Goal: Information Seeking & Learning: Learn about a topic

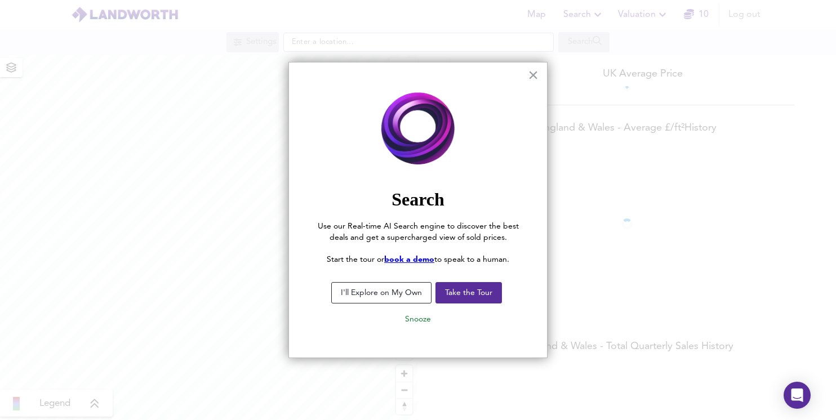
click at [411, 291] on button "I'll Explore on My Own" at bounding box center [381, 292] width 100 height 21
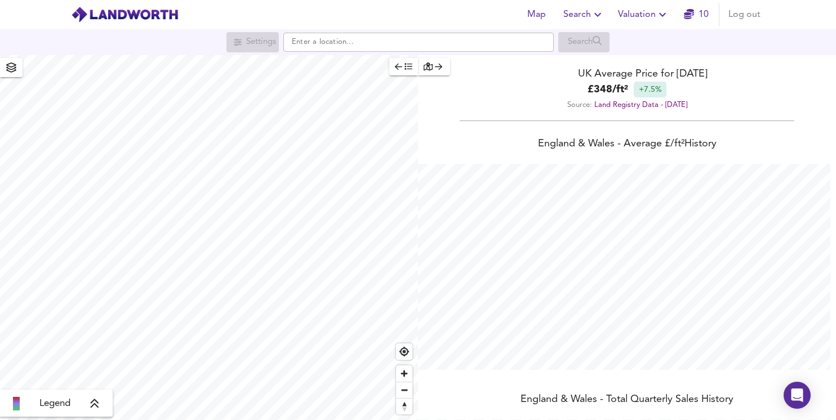
scroll to position [420, 836]
click at [349, 46] on input "text" at bounding box center [418, 42] width 270 height 19
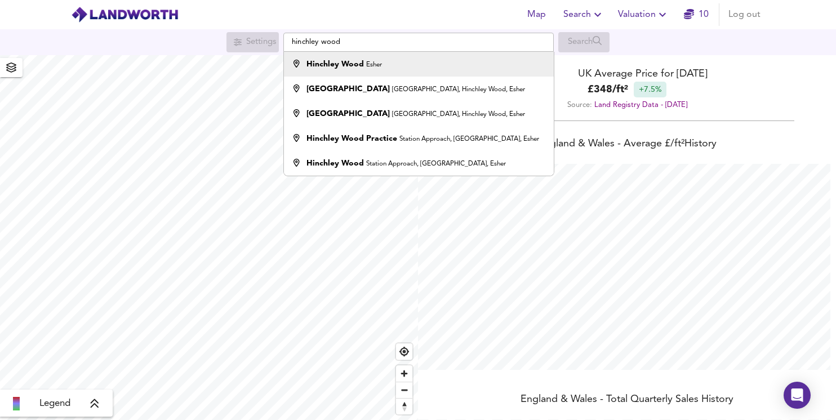
click at [380, 66] on small "Esher" at bounding box center [374, 64] width 16 height 7
type input "Hinchley Wood, Esher"
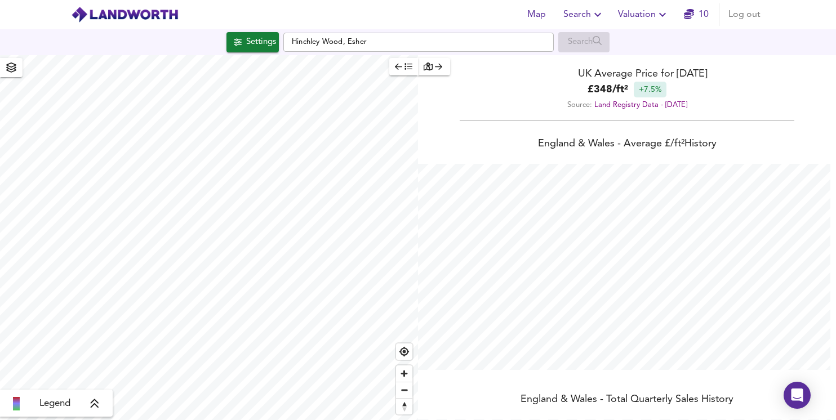
checkbox input "false"
checkbox input "true"
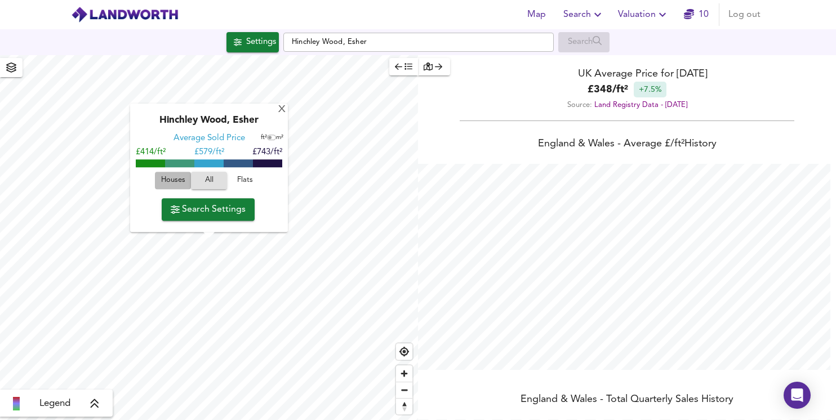
click at [168, 185] on span "Houses" at bounding box center [173, 181] width 30 height 13
click at [206, 219] on button "Search Settings" at bounding box center [208, 209] width 93 height 23
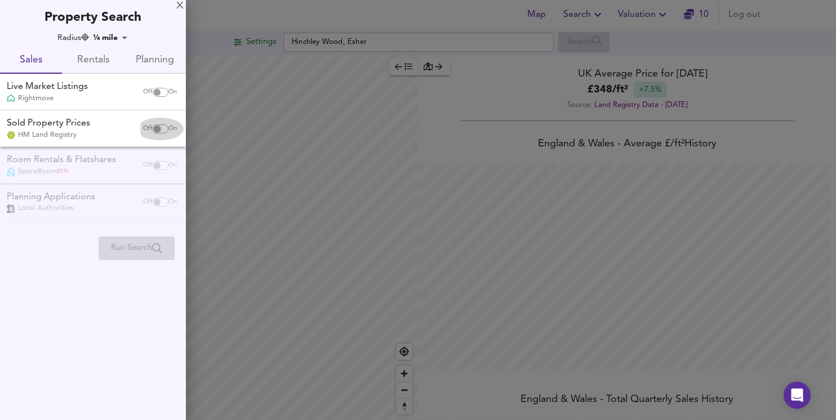
click at [153, 128] on input "checkbox" at bounding box center [157, 128] width 27 height 9
checkbox input "true"
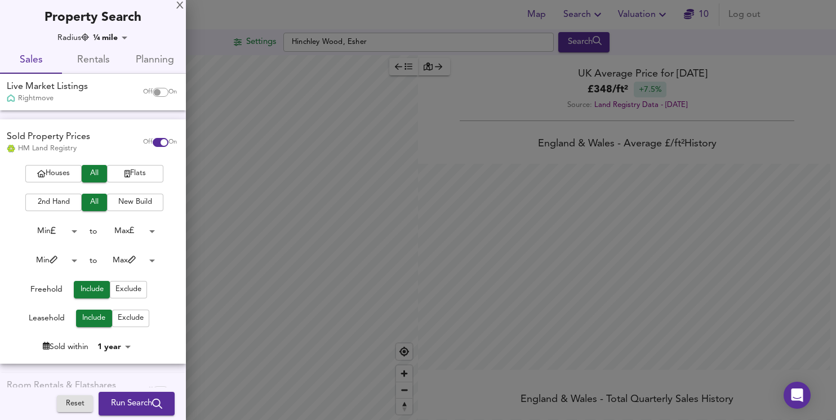
click at [146, 33] on div "Radius ¼ mile 402" at bounding box center [94, 37] width 166 height 11
click at [123, 320] on span "Exclude" at bounding box center [131, 318] width 26 height 13
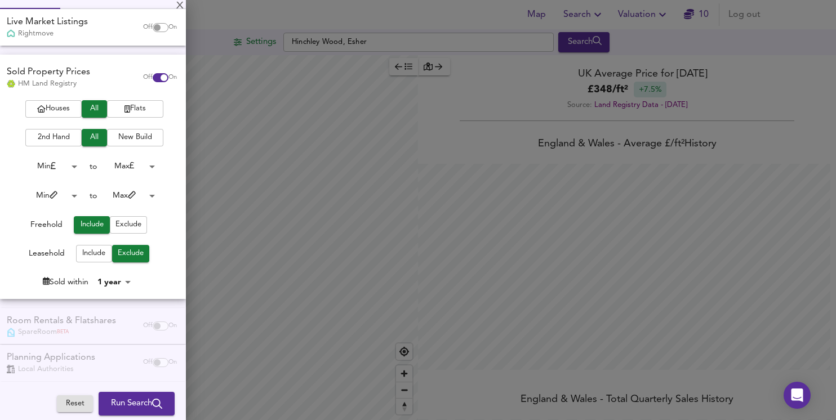
scroll to position [70, 0]
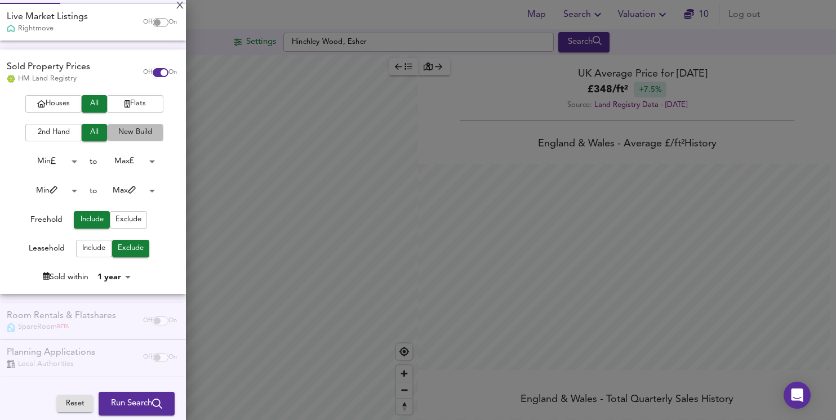
click at [121, 132] on span "New Build" at bounding box center [135, 132] width 45 height 13
click at [60, 102] on span "Houses" at bounding box center [53, 103] width 45 height 13
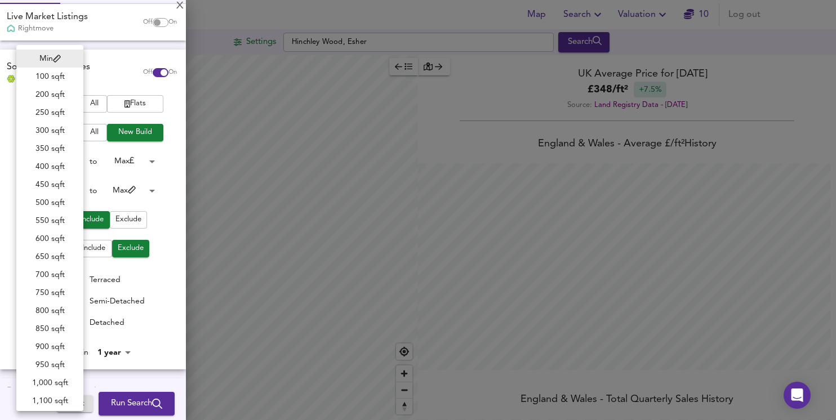
click at [72, 191] on body "Map Search Valuation 10 Log out Settings Hinchley Wood, Esher Search Legend UK …" at bounding box center [418, 210] width 836 height 420
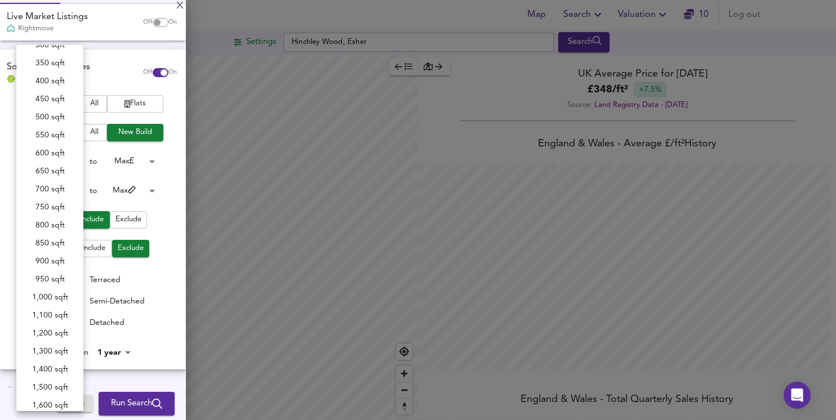
scroll to position [88, 0]
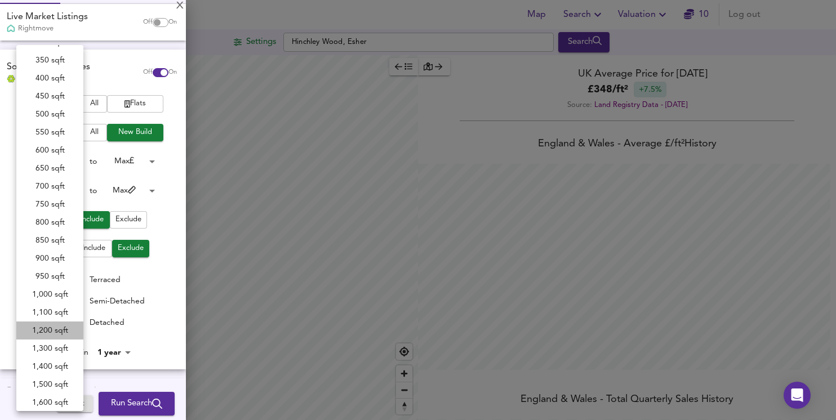
click at [50, 332] on li "1,200 sqft" at bounding box center [49, 331] width 67 height 18
type input "1200"
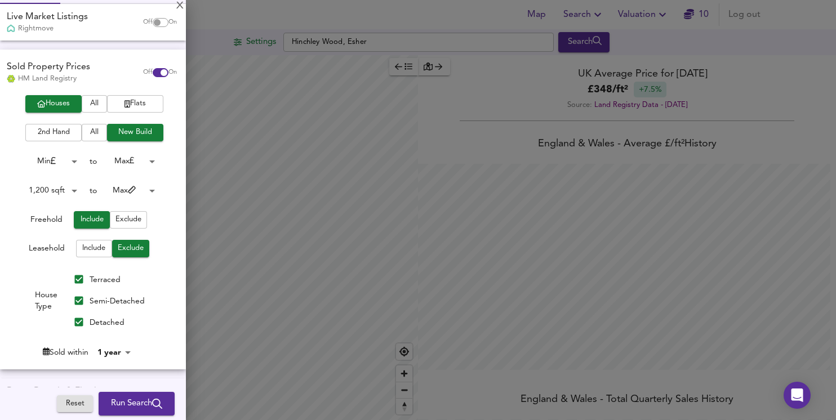
click at [144, 189] on body "Map Search Valuation 10 Log out Settings Hinchley Wood, Esher Search Legend UK …" at bounding box center [418, 210] width 836 height 420
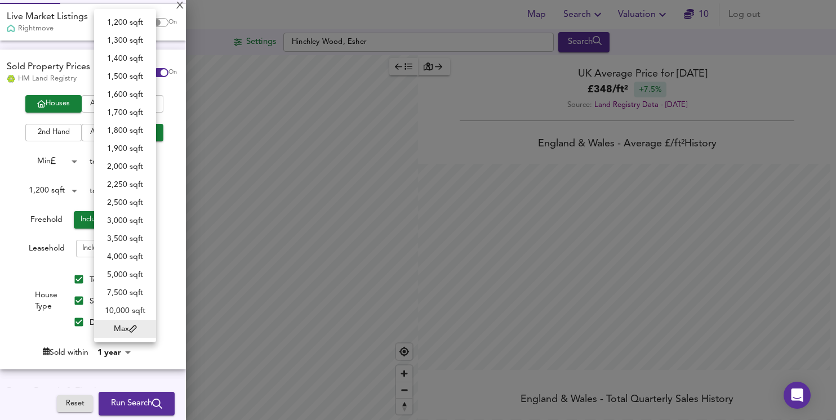
click at [118, 220] on li "3,000 sqft" at bounding box center [125, 221] width 62 height 18
type input "3000"
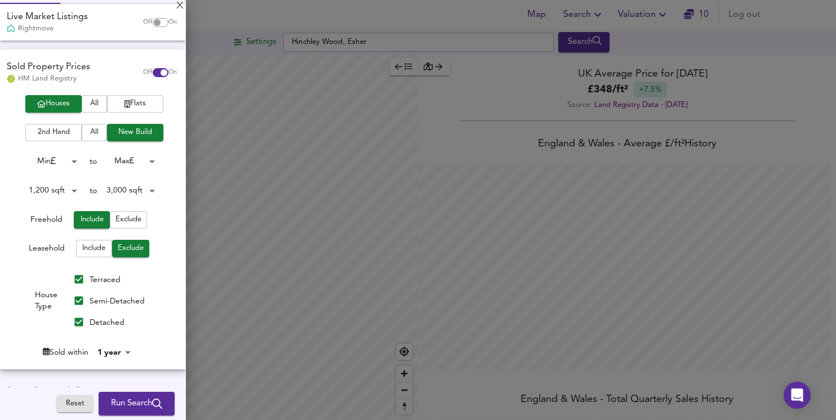
click at [112, 397] on span "Run Search" at bounding box center [136, 404] width 51 height 15
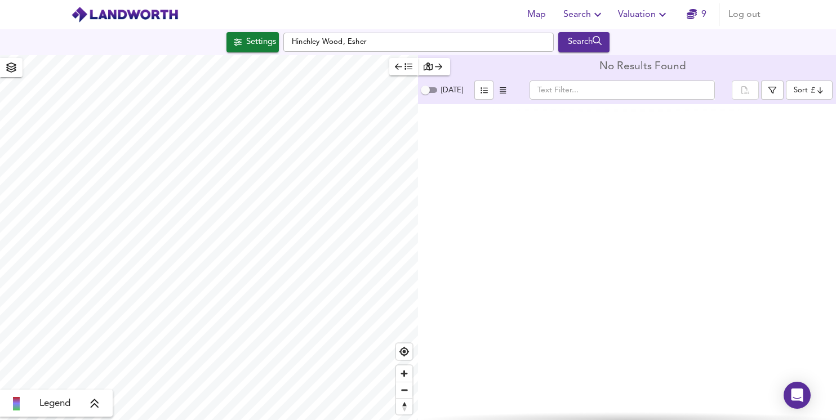
click at [587, 19] on span "Search" at bounding box center [583, 15] width 41 height 16
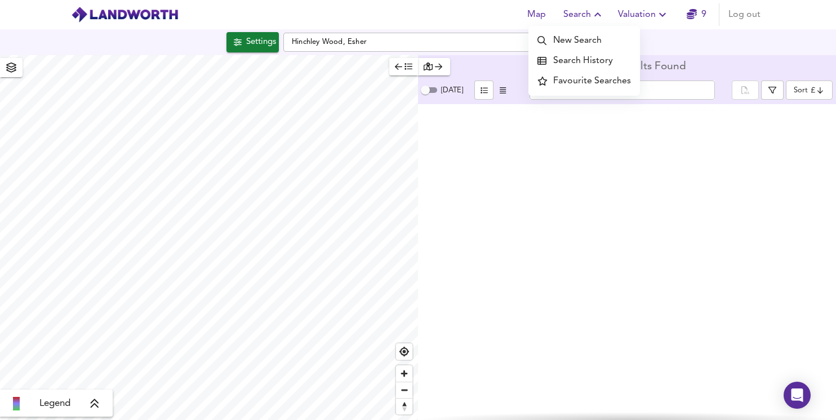
click at [576, 44] on li "New Search" at bounding box center [584, 40] width 112 height 20
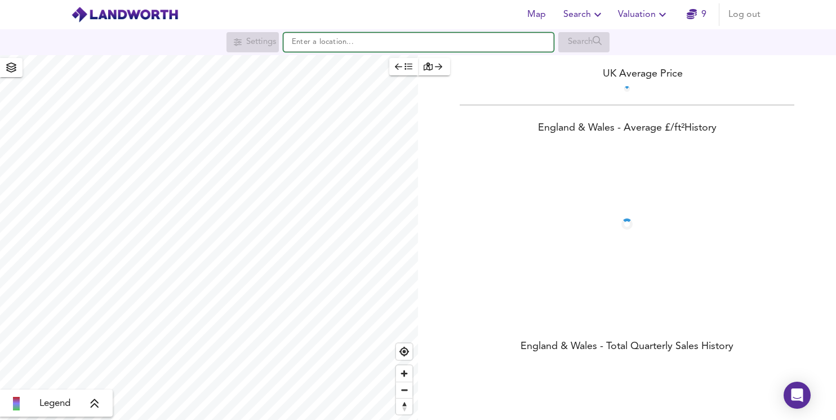
click at [381, 39] on input "text" at bounding box center [418, 42] width 270 height 19
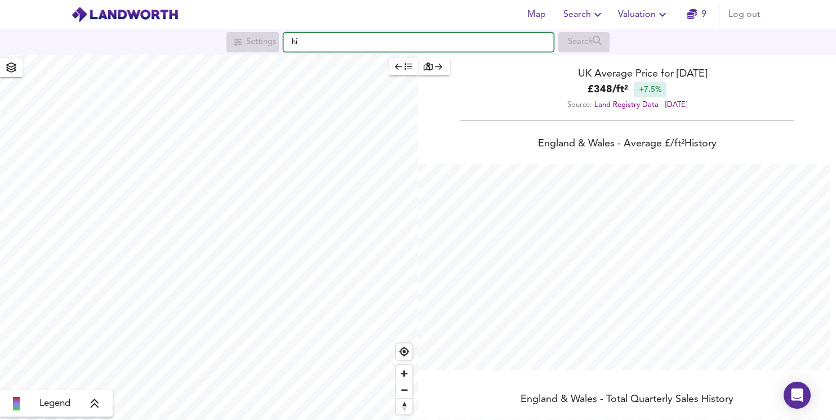
scroll to position [420, 836]
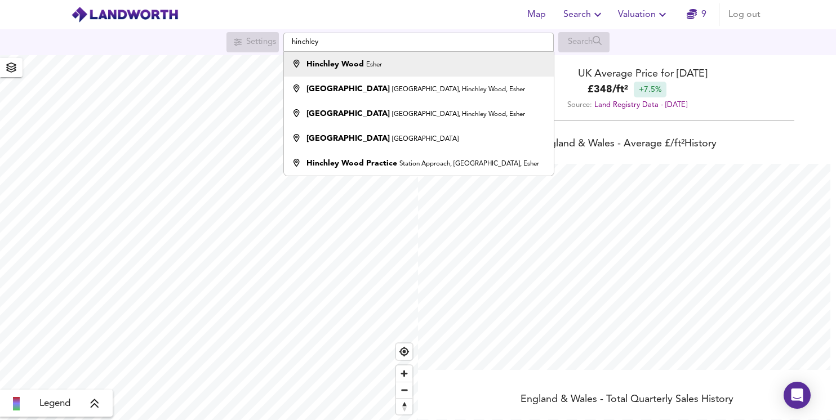
click at [361, 64] on strong "Hinchley Wood" at bounding box center [334, 64] width 57 height 8
type input "Hinchley Wood, Esher"
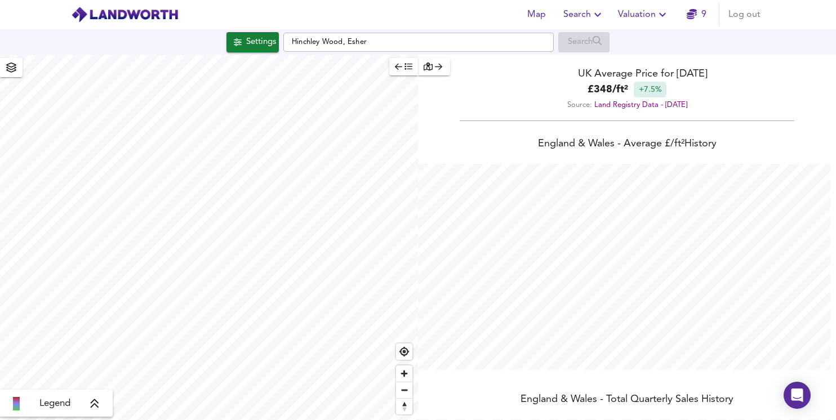
checkbox input "false"
checkbox input "true"
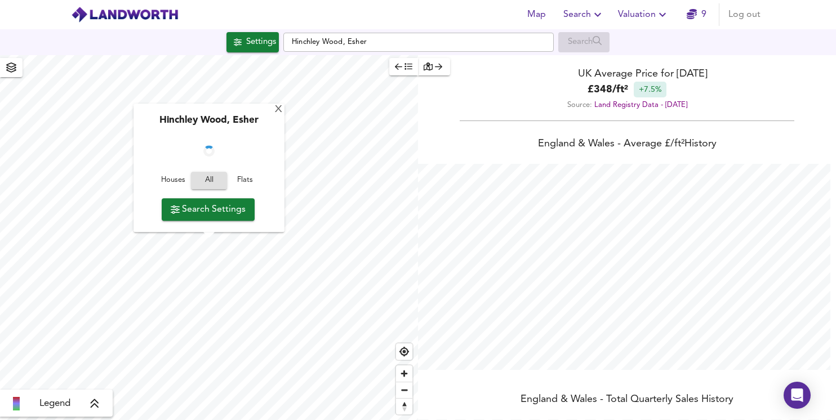
drag, startPoint x: 621, startPoint y: 36, endPoint x: 460, endPoint y: 57, distance: 161.9
click at [460, 57] on div "Map Search Valuation 9 Log out Settings Hinchley Wood, Esher Search X Hinchley …" at bounding box center [418, 210] width 836 height 420
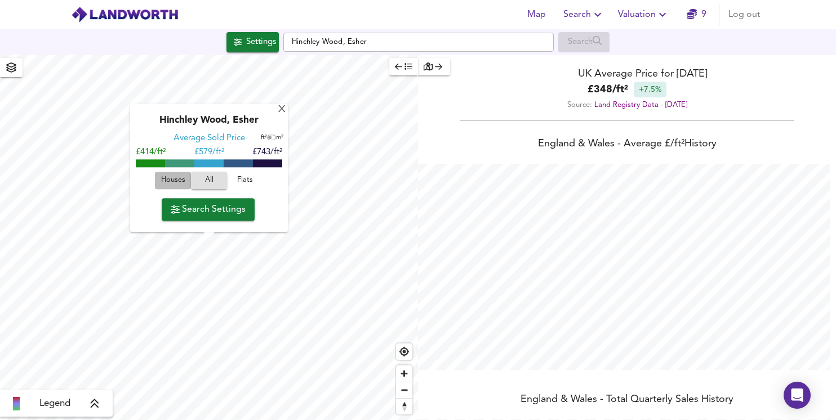
click at [175, 180] on span "Houses" at bounding box center [173, 181] width 30 height 13
click at [224, 215] on span "Search Settings" at bounding box center [208, 210] width 75 height 16
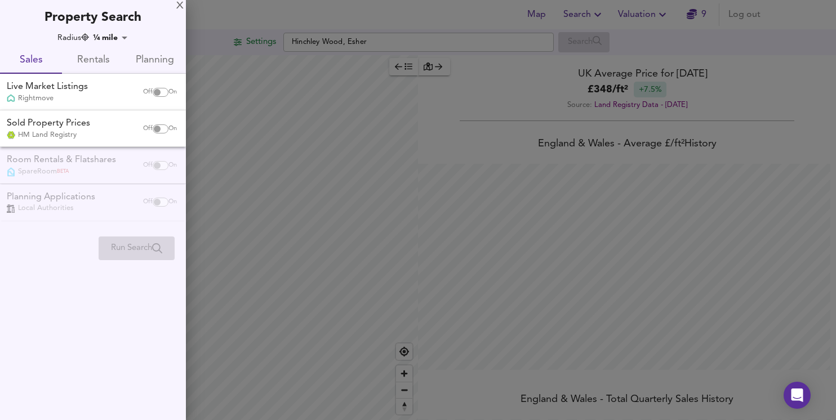
click at [32, 68] on span "Sales" at bounding box center [31, 60] width 48 height 17
click at [163, 92] on input "checkbox" at bounding box center [157, 92] width 27 height 9
checkbox input "true"
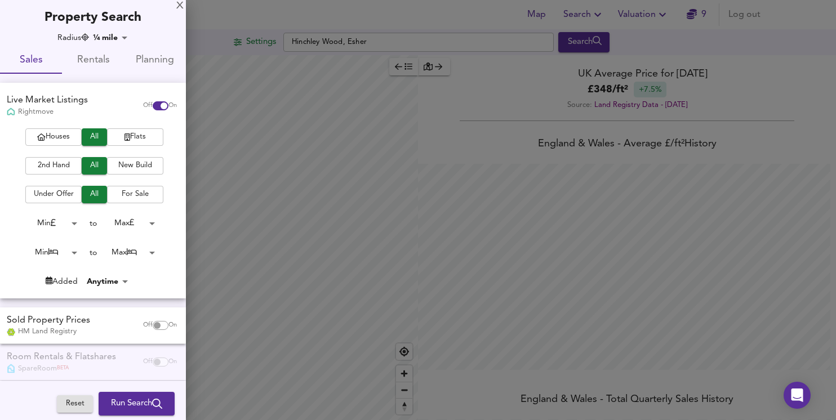
click at [60, 137] on span "Houses" at bounding box center [53, 137] width 45 height 13
click at [124, 171] on span "New Build" at bounding box center [135, 165] width 45 height 13
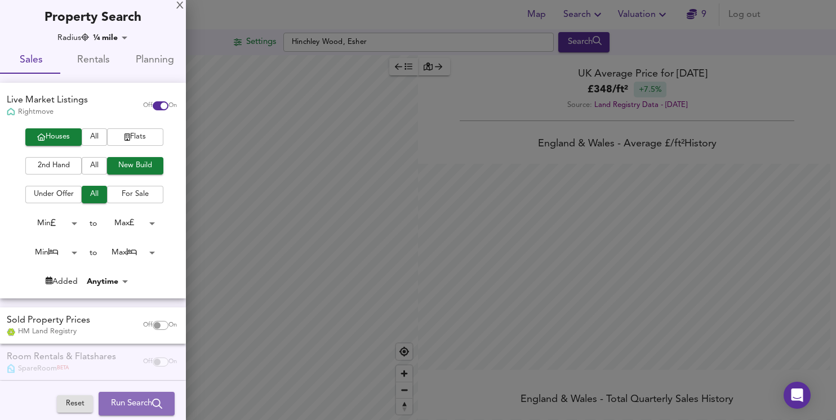
click at [123, 399] on span "Run Search" at bounding box center [136, 404] width 51 height 15
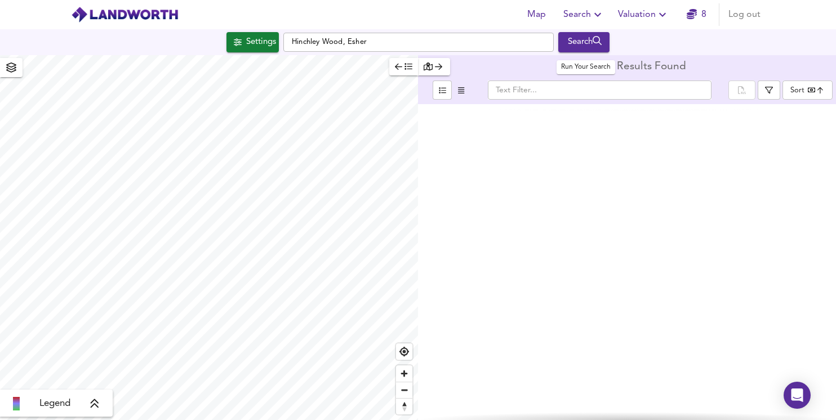
click at [593, 48] on div "Search" at bounding box center [584, 42] width 46 height 15
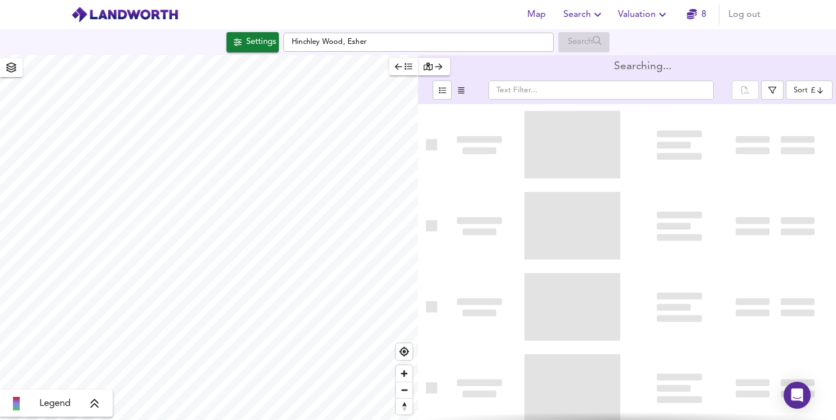
type input "bestdeal"
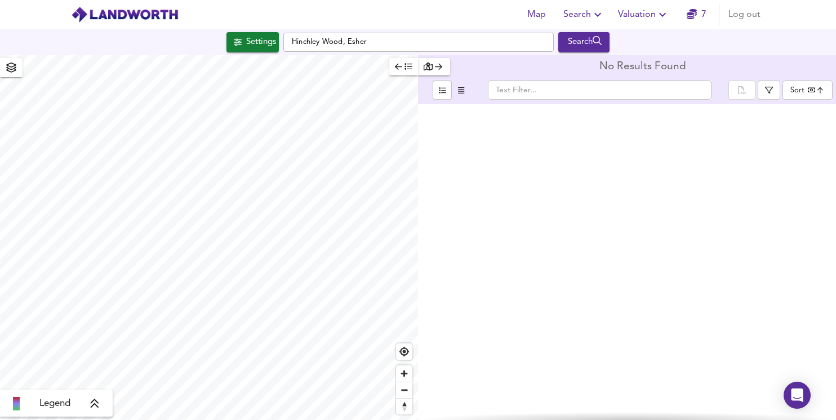
click at [697, 12] on link "7" at bounding box center [697, 15] width 20 height 16
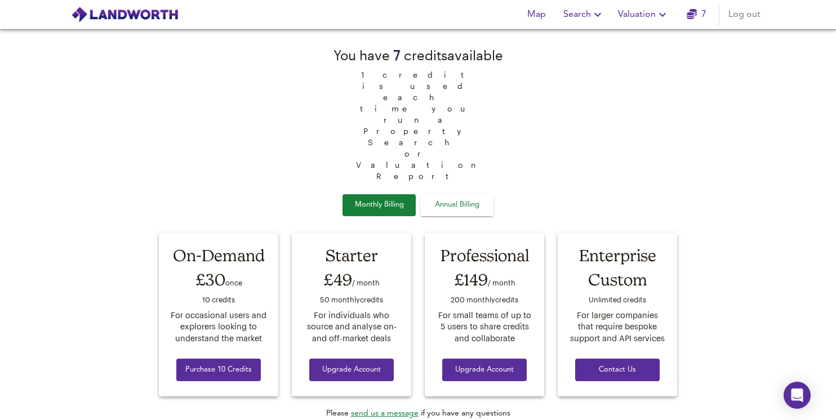
click at [645, 55] on div "You have 7 credit s available 1 credit is used each time you run a Property Sea…" at bounding box center [418, 245] width 532 height 431
click at [581, 14] on span "Search" at bounding box center [583, 15] width 41 height 16
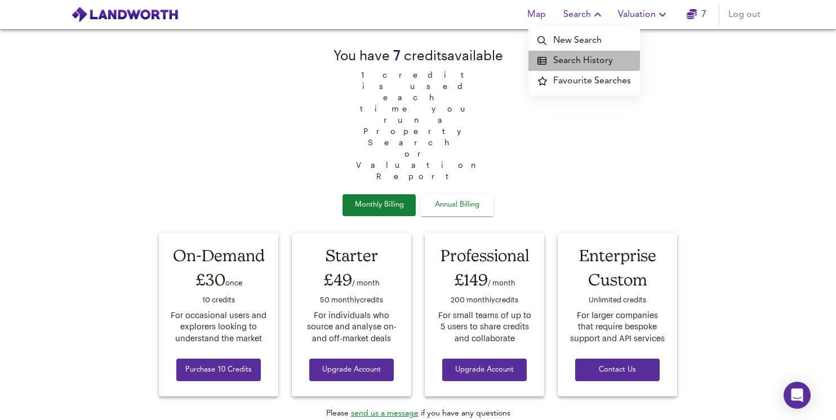
click at [565, 58] on li "Search History" at bounding box center [584, 61] width 112 height 20
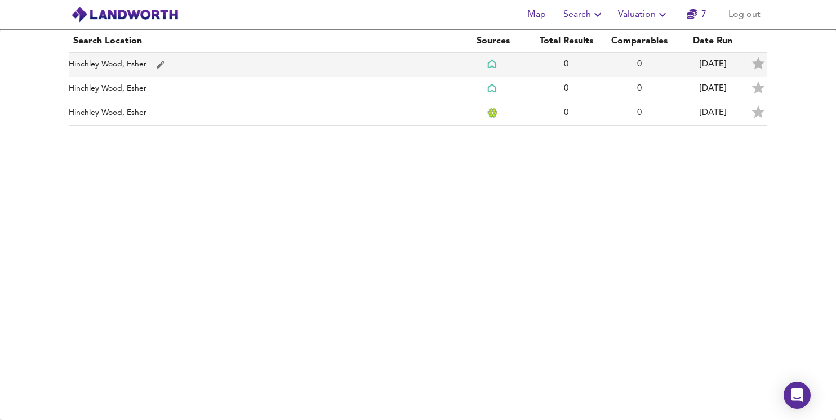
click at [101, 67] on td "Hinchley Wood, Esher" at bounding box center [262, 65] width 387 height 24
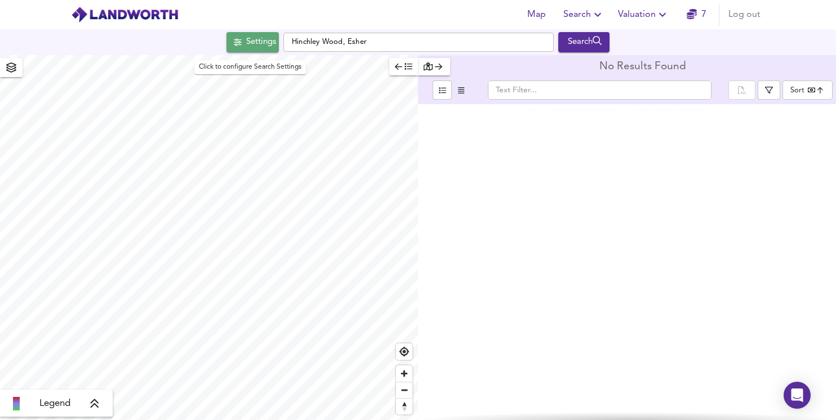
click at [256, 44] on div "Settings" at bounding box center [261, 42] width 30 height 15
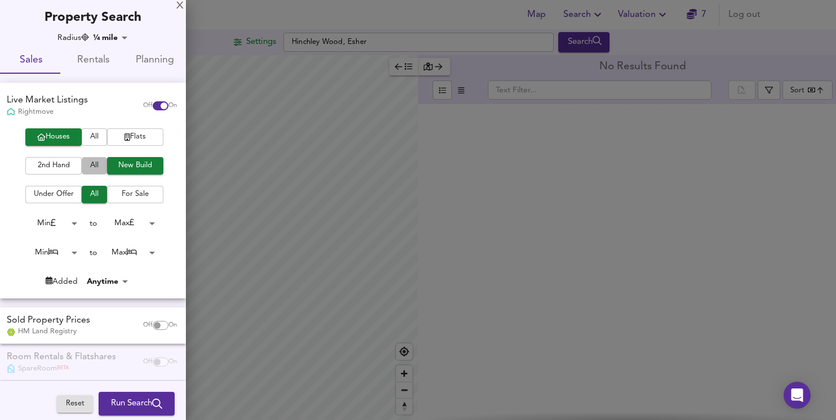
click at [90, 166] on span "All" at bounding box center [94, 165] width 14 height 13
click at [99, 134] on button "All" at bounding box center [94, 136] width 25 height 17
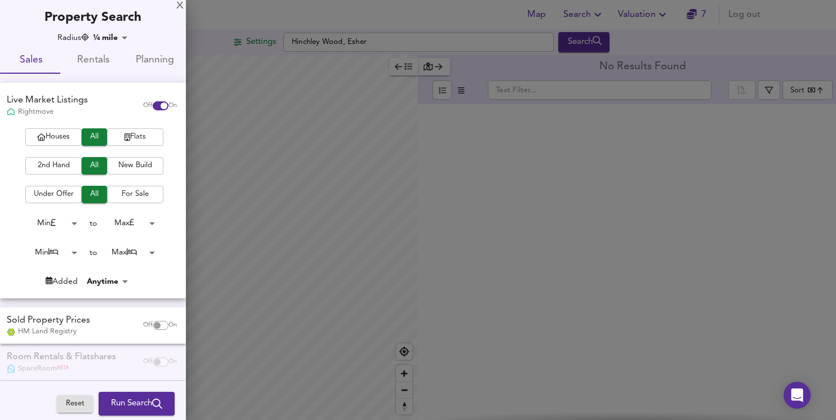
checkbox input "false"
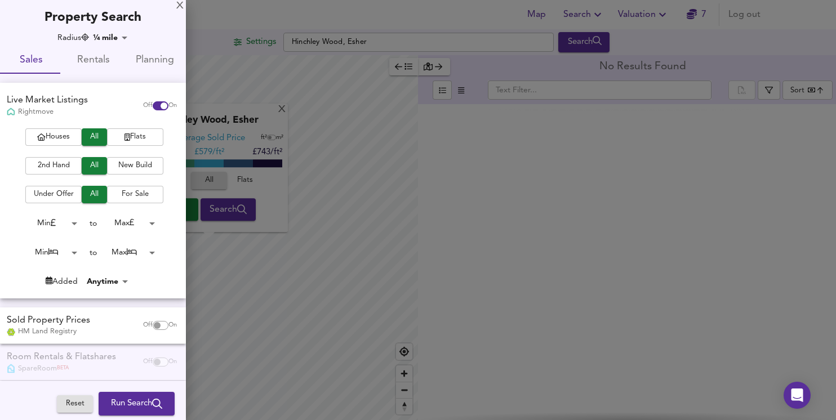
click at [126, 405] on span "Run Search" at bounding box center [136, 404] width 51 height 15
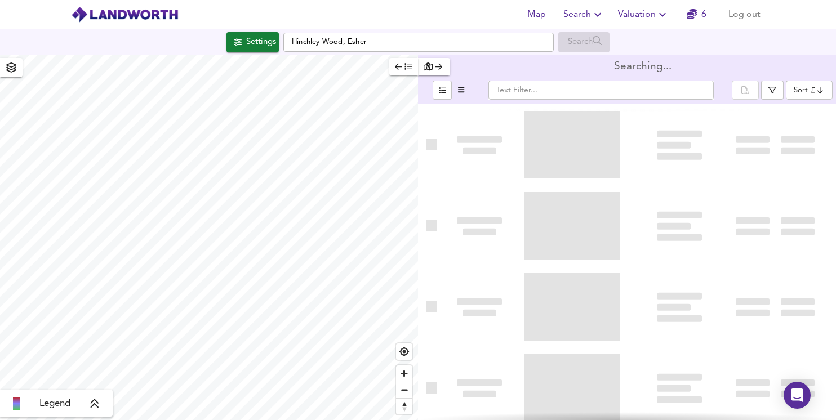
type input "bestdeal"
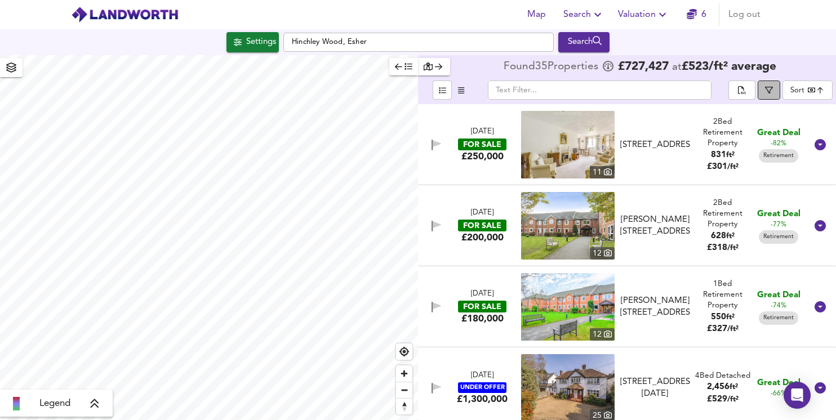
click at [767, 93] on icon "button" at bounding box center [769, 90] width 8 height 8
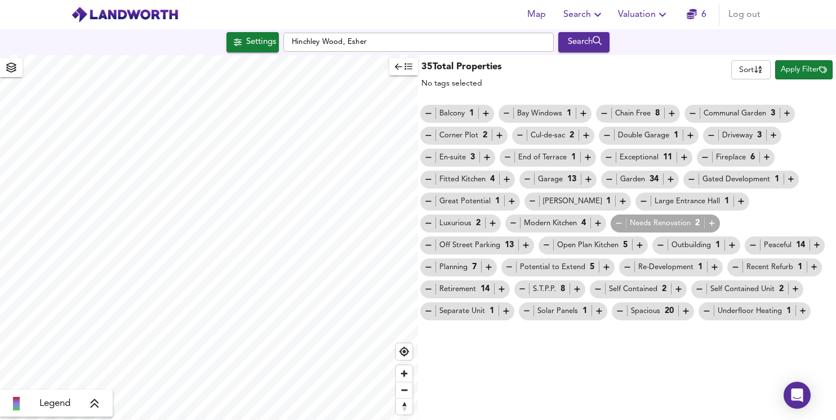
click at [603, 92] on div "35 Total Properties No tags selected Sort name ​ Apply Filter Balcony 1 Bay Win…" at bounding box center [627, 188] width 418 height 266
click at [394, 70] on button "button" at bounding box center [403, 66] width 29 height 17
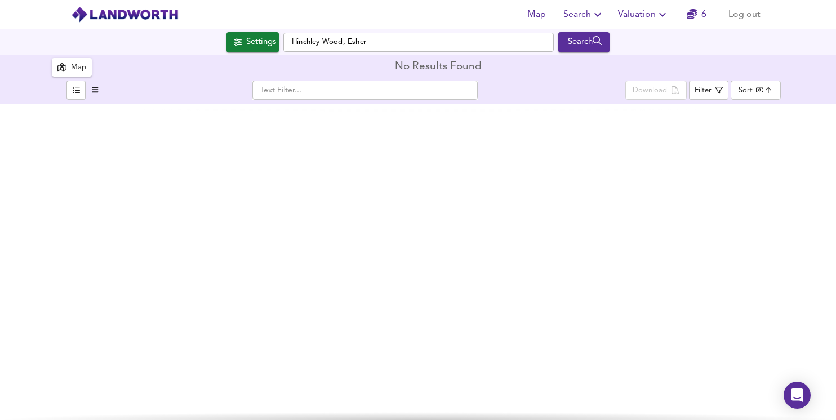
click at [693, 17] on icon "button" at bounding box center [692, 14] width 10 height 10
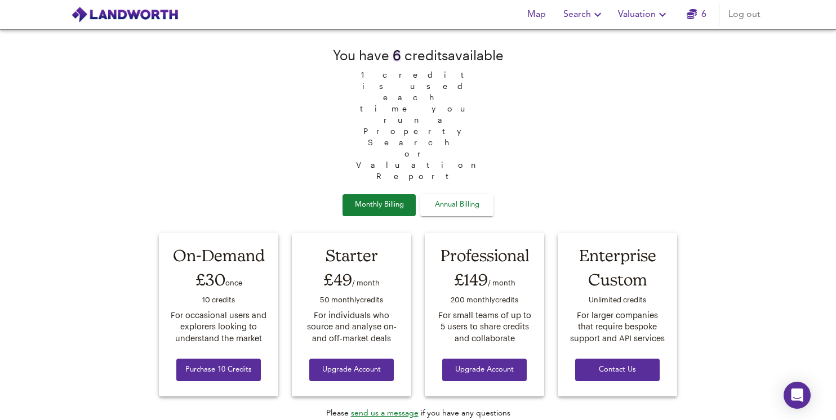
click at [592, 15] on icon "button" at bounding box center [598, 15] width 14 height 14
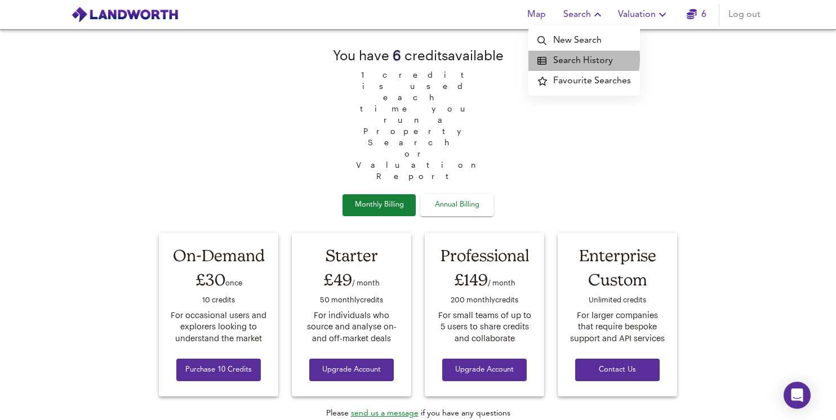
click at [567, 59] on li "Search History" at bounding box center [584, 61] width 112 height 20
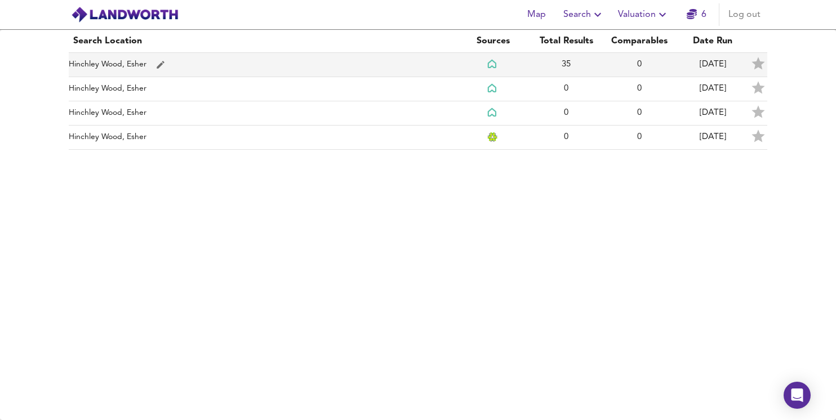
click at [122, 59] on td "Hinchley Wood, Esher" at bounding box center [262, 65] width 387 height 24
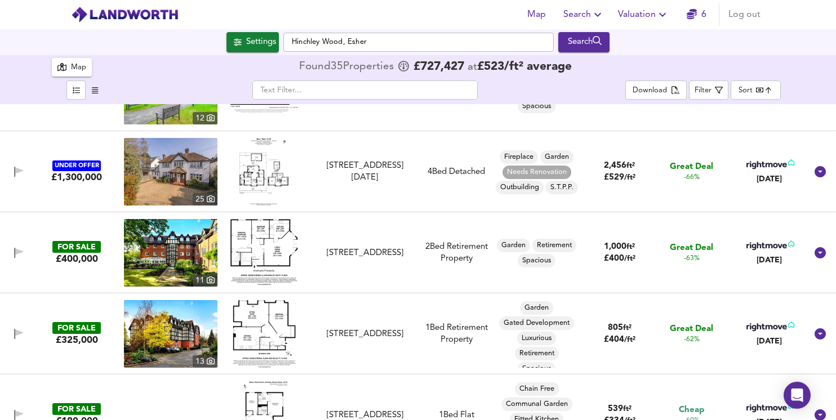
scroll to position [225, 0]
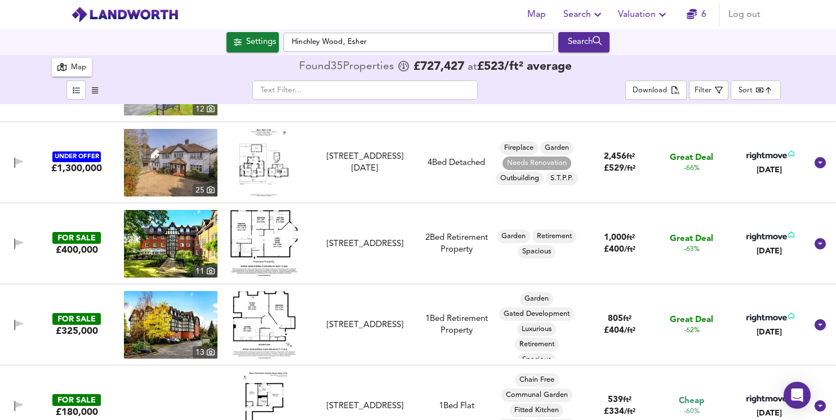
checkbox input "false"
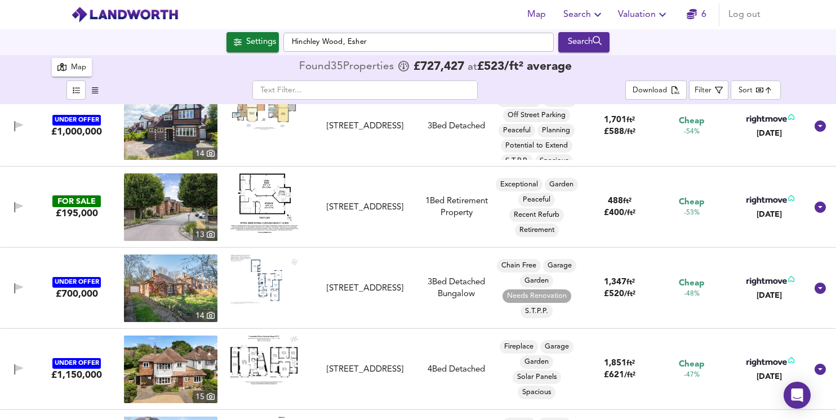
scroll to position [752, 0]
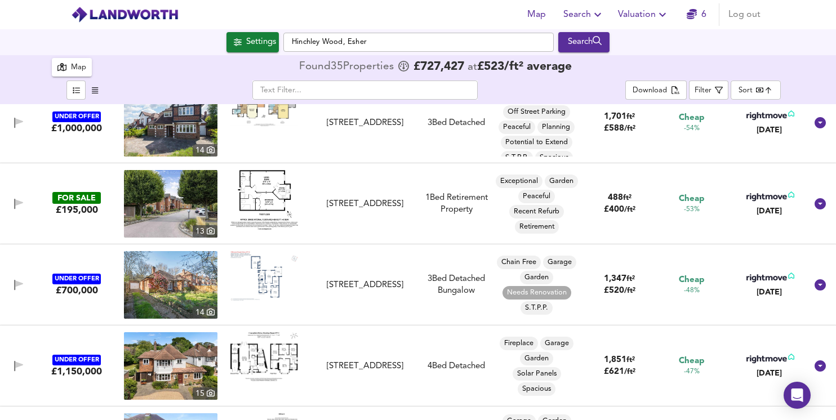
click at [147, 293] on img at bounding box center [170, 285] width 93 height 68
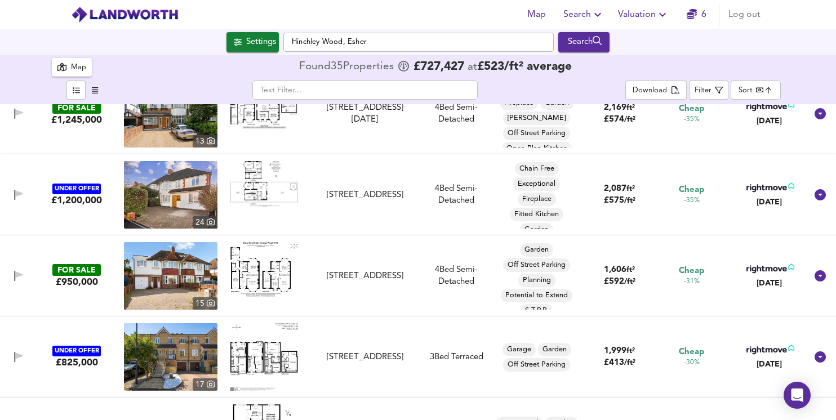
scroll to position [0, 0]
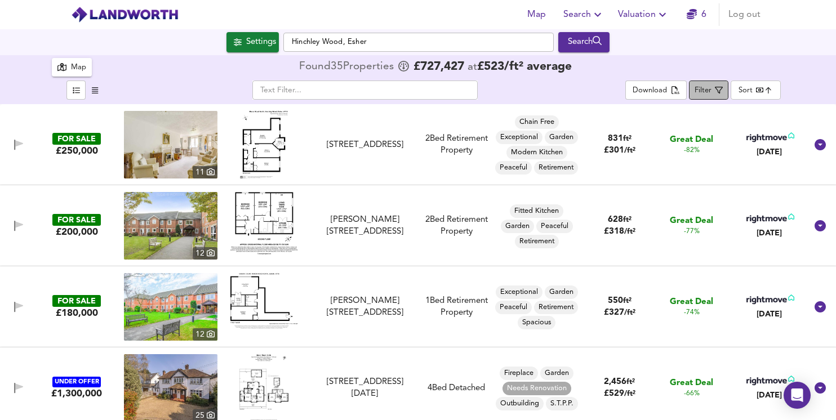
click at [704, 92] on div "Filter" at bounding box center [702, 90] width 17 height 13
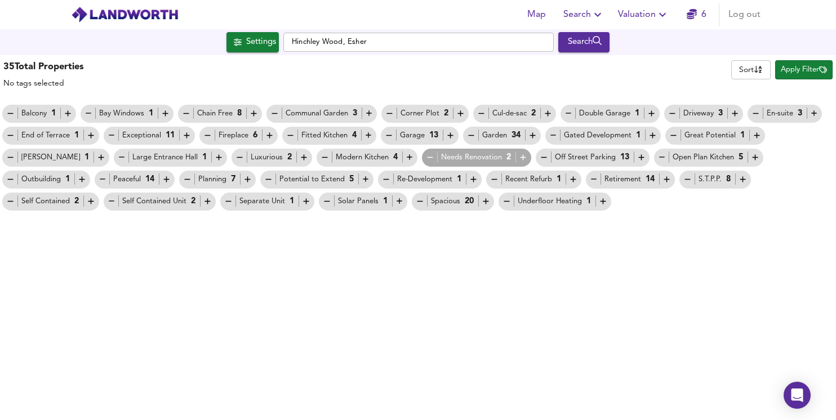
click at [425, 158] on div "Needs Renovation 2" at bounding box center [476, 158] width 103 height 12
click at [576, 7] on span "Search" at bounding box center [583, 15] width 41 height 16
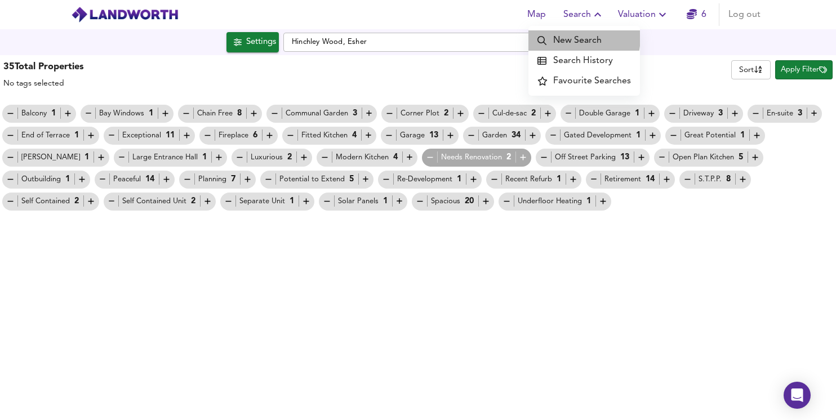
click at [565, 37] on li "New Search" at bounding box center [584, 40] width 112 height 20
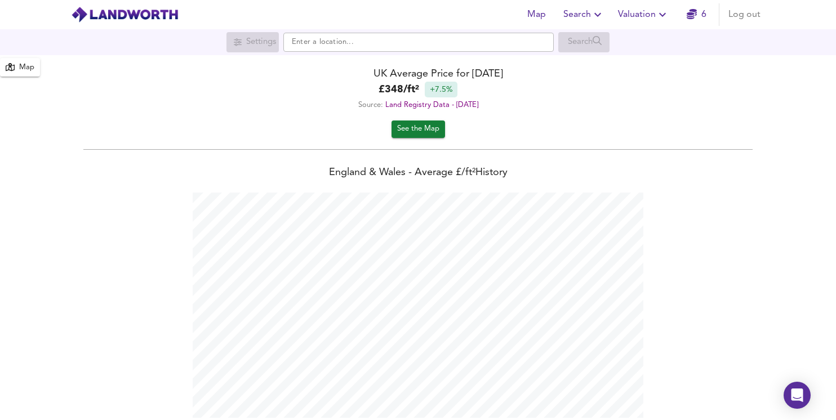
scroll to position [420, 836]
click at [409, 40] on input "text" at bounding box center [418, 42] width 270 height 19
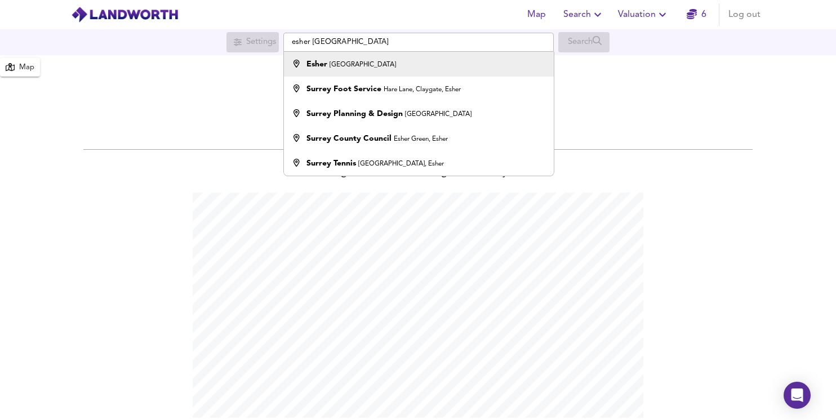
click at [340, 68] on div "Esher Surrey" at bounding box center [351, 64] width 90 height 11
type input "Esher, [GEOGRAPHIC_DATA]"
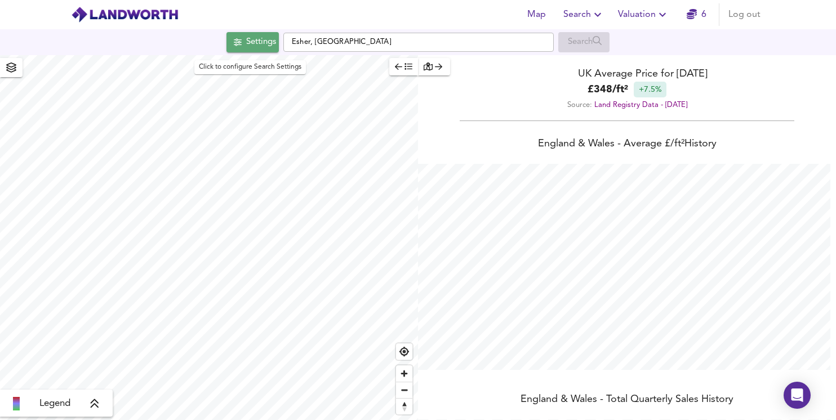
click at [256, 47] on div "Settings" at bounding box center [261, 42] width 30 height 15
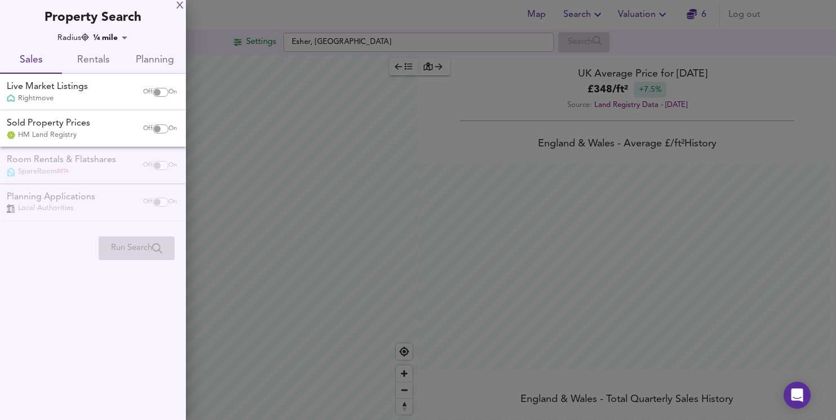
checkbox input "false"
checkbox input "true"
click at [162, 131] on input "checkbox" at bounding box center [157, 128] width 27 height 9
checkbox input "true"
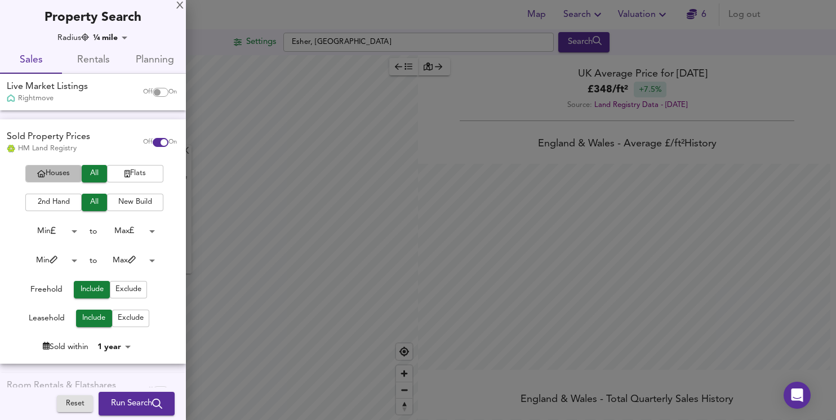
click at [69, 172] on span "Houses" at bounding box center [53, 173] width 45 height 13
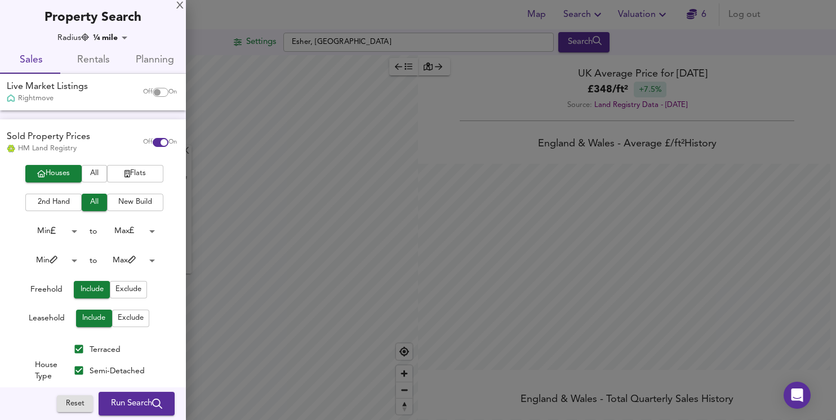
click at [126, 203] on span "New Build" at bounding box center [135, 202] width 45 height 13
click at [127, 313] on span "Exclude" at bounding box center [131, 318] width 26 height 13
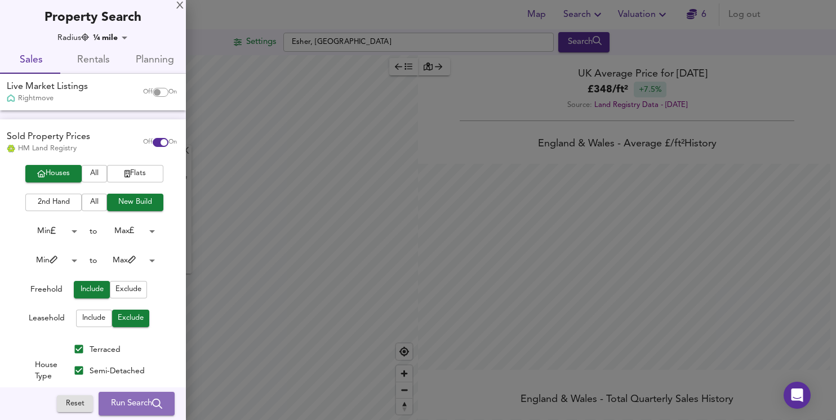
click at [116, 411] on button "Run Search" at bounding box center [137, 404] width 76 height 24
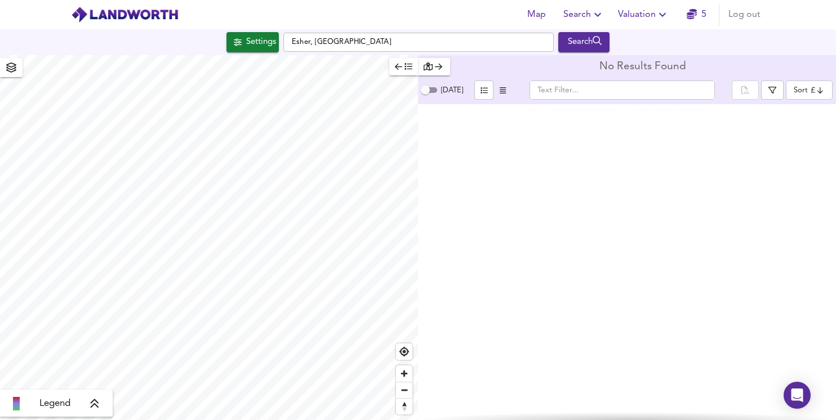
click at [413, 67] on button "button" at bounding box center [403, 66] width 29 height 17
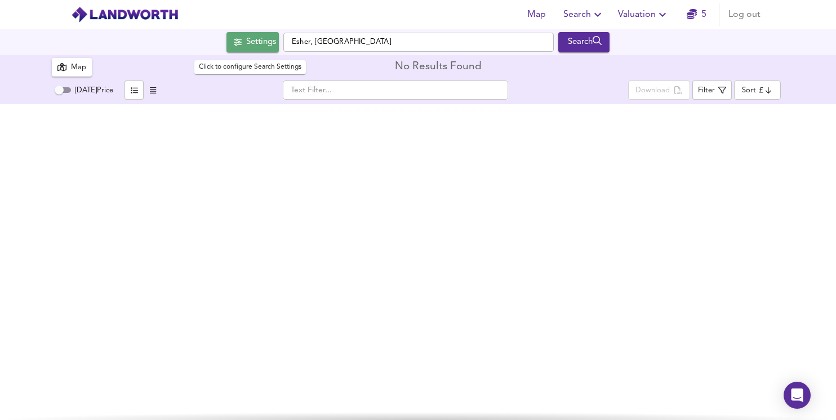
click at [261, 45] on div "Settings" at bounding box center [261, 42] width 30 height 15
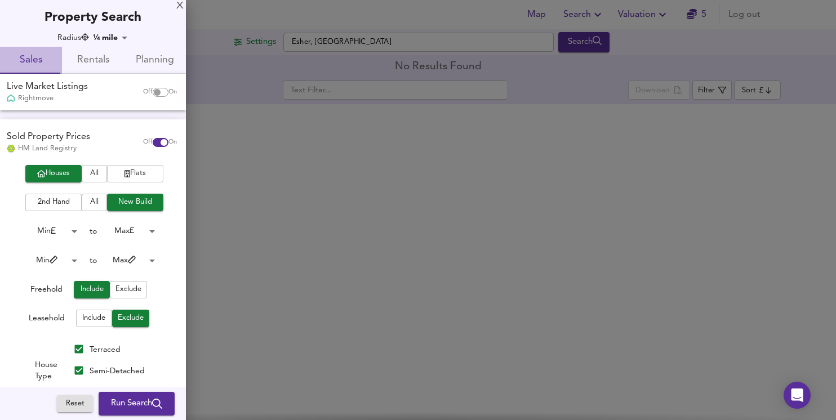
click at [40, 63] on span "Sales" at bounding box center [31, 60] width 48 height 17
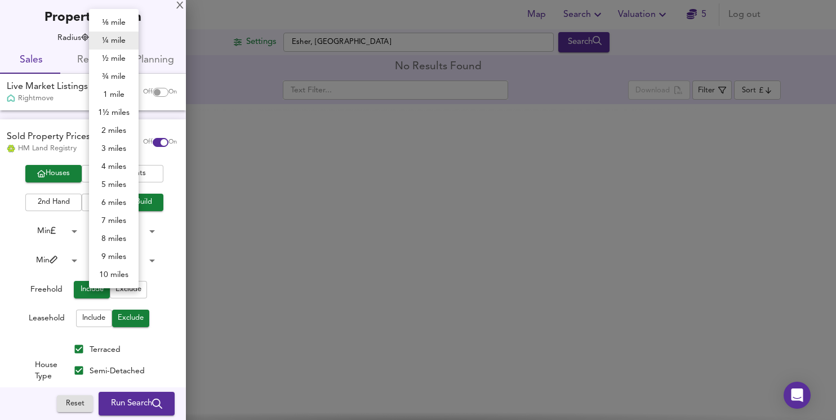
click at [118, 38] on body "Map Search Valuation 5 Log out Settings Esher, [GEOGRAPHIC_DATA] Search Legend …" at bounding box center [418, 210] width 836 height 420
click at [117, 95] on li "1 mile" at bounding box center [114, 95] width 50 height 18
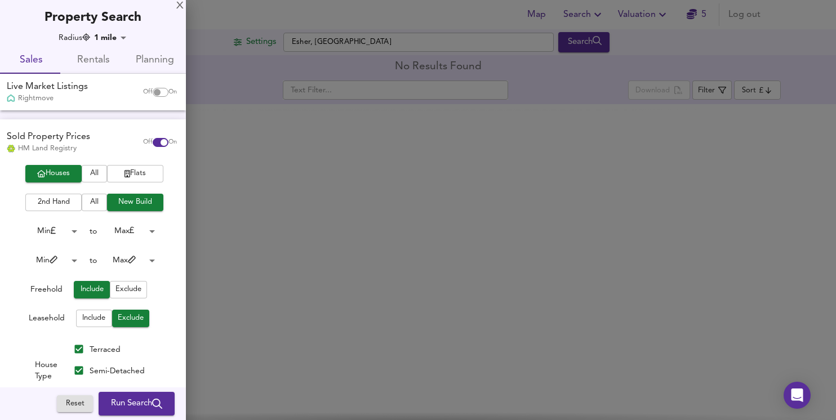
click at [121, 37] on body "Map Search Valuation 5 Log out Settings Esher, [GEOGRAPHIC_DATA] Search Legend …" at bounding box center [418, 210] width 836 height 420
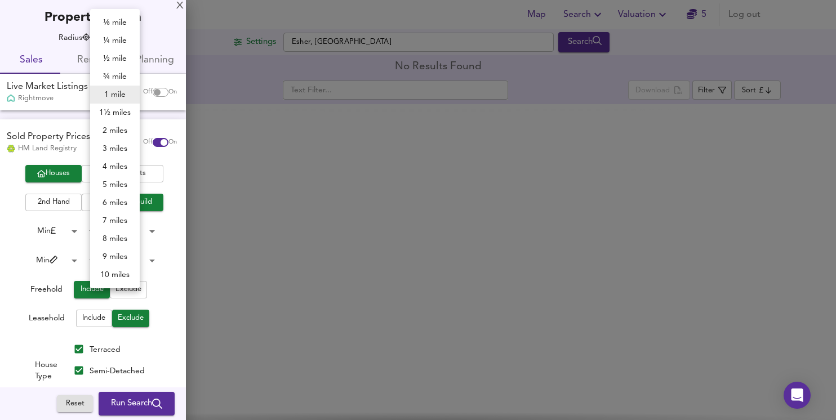
click at [114, 146] on li "3 miles" at bounding box center [115, 149] width 50 height 18
type input "4827"
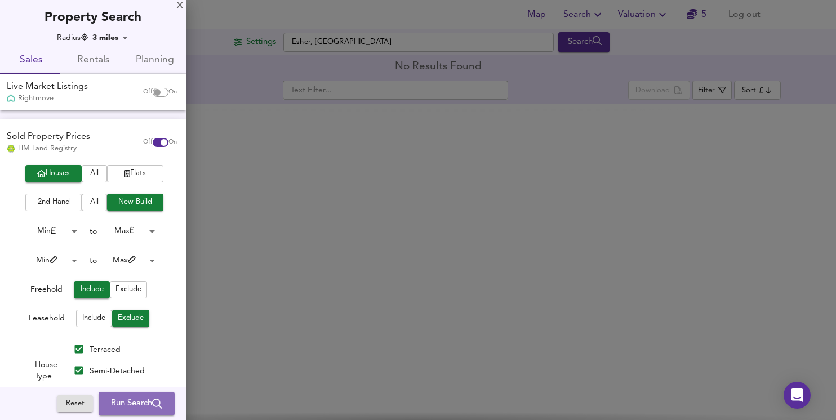
click at [125, 412] on button "Run Search" at bounding box center [137, 404] width 76 height 24
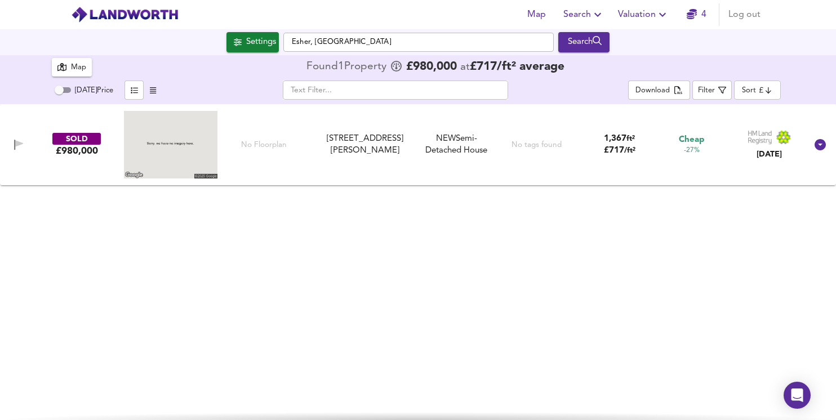
click at [451, 144] on div "NEW Semi-Detached House" at bounding box center [456, 145] width 75 height 24
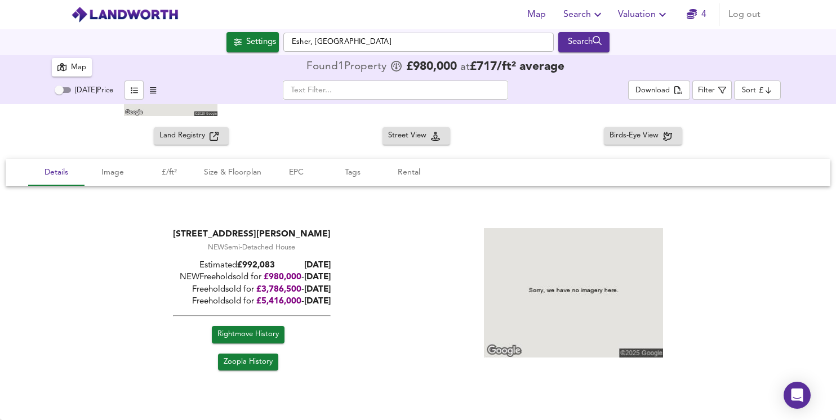
scroll to position [64, 0]
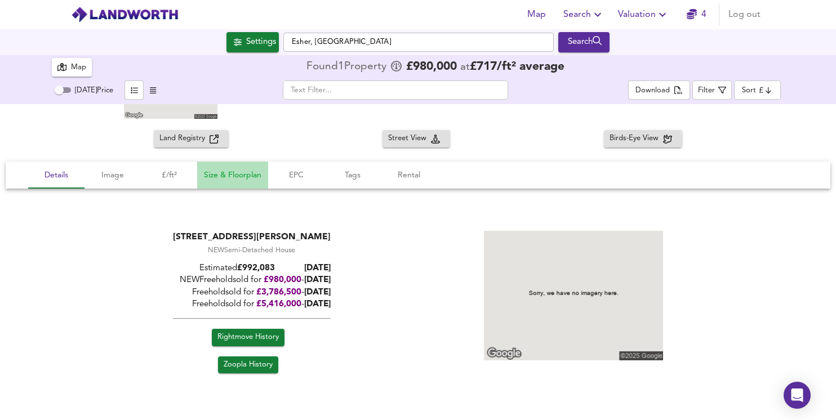
click at [229, 182] on button "Size & Floorplan" at bounding box center [232, 175] width 71 height 27
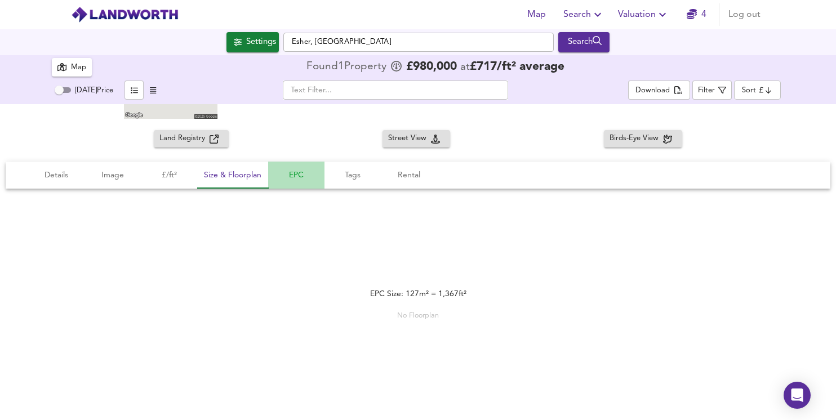
click at [295, 180] on span "EPC" at bounding box center [296, 175] width 43 height 14
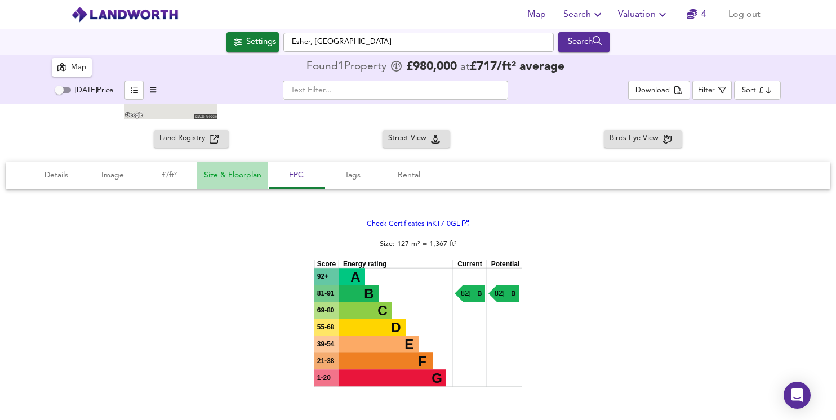
click at [239, 173] on span "Size & Floorplan" at bounding box center [232, 175] width 57 height 14
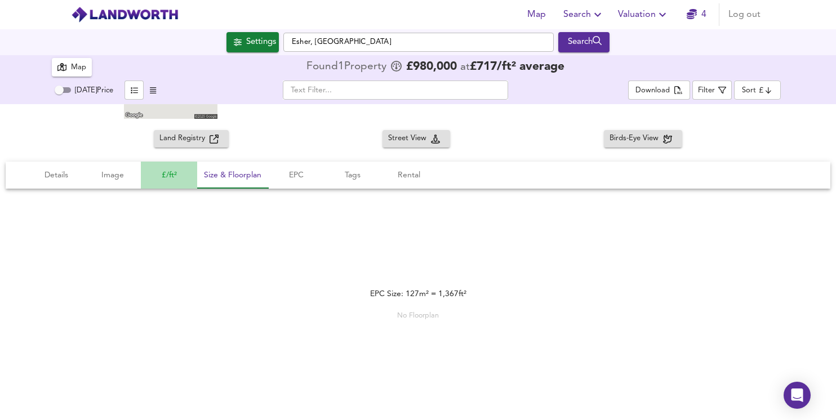
click at [167, 170] on span "£/ft²" at bounding box center [169, 175] width 43 height 14
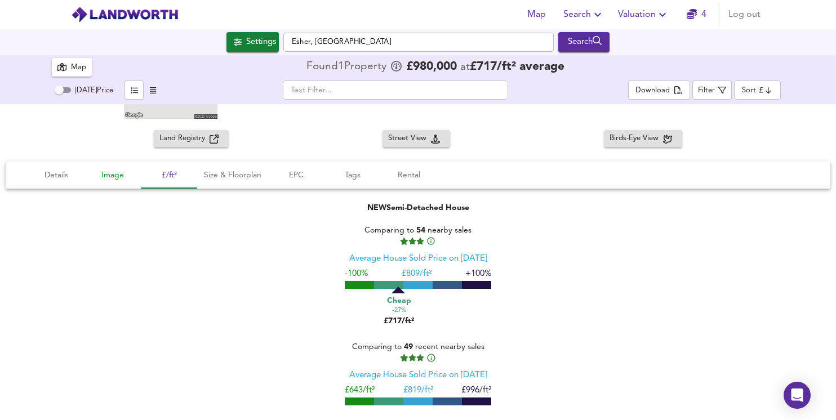
click at [118, 174] on span "Image" at bounding box center [112, 175] width 43 height 14
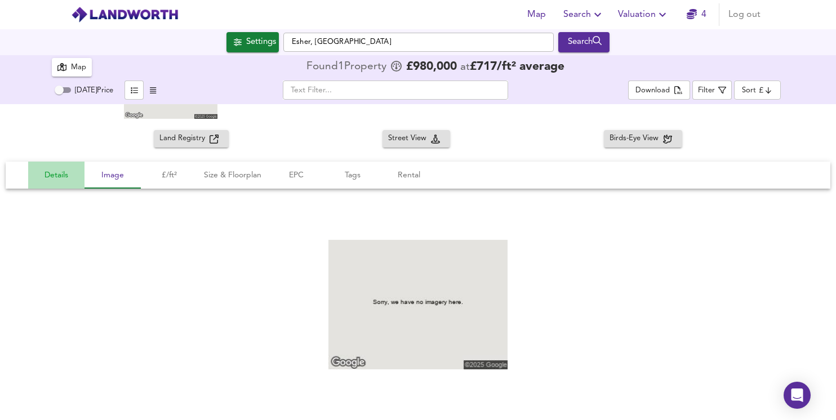
click at [69, 175] on span "Details" at bounding box center [56, 175] width 43 height 14
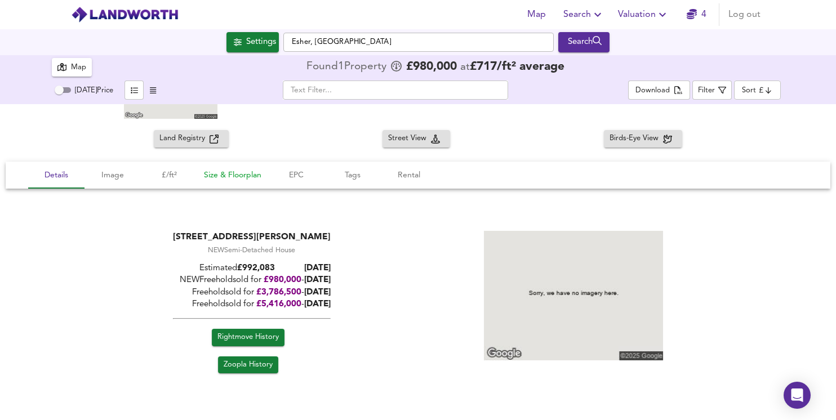
click at [234, 168] on span "Size & Floorplan" at bounding box center [232, 175] width 57 height 14
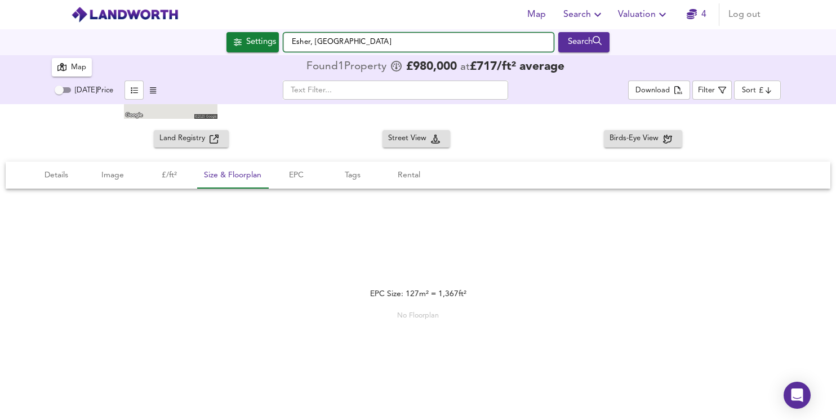
click at [453, 43] on input "Esher, [GEOGRAPHIC_DATA]" at bounding box center [418, 42] width 270 height 19
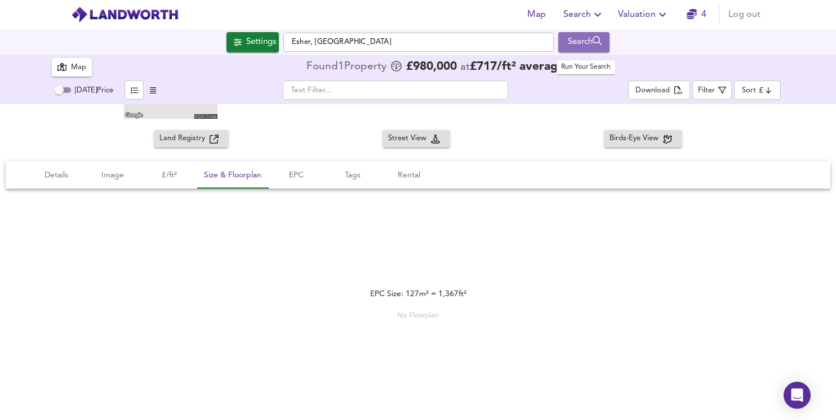
click at [584, 41] on div "Search" at bounding box center [584, 42] width 46 height 15
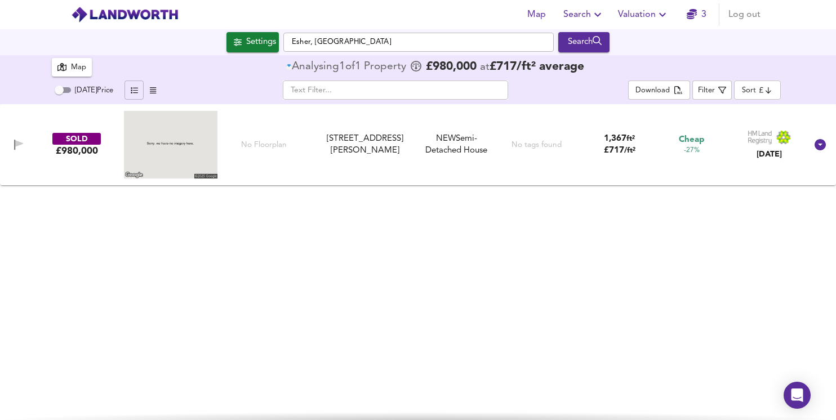
click at [132, 87] on icon "button" at bounding box center [134, 90] width 7 height 7
click at [150, 93] on icon "button" at bounding box center [153, 90] width 6 height 6
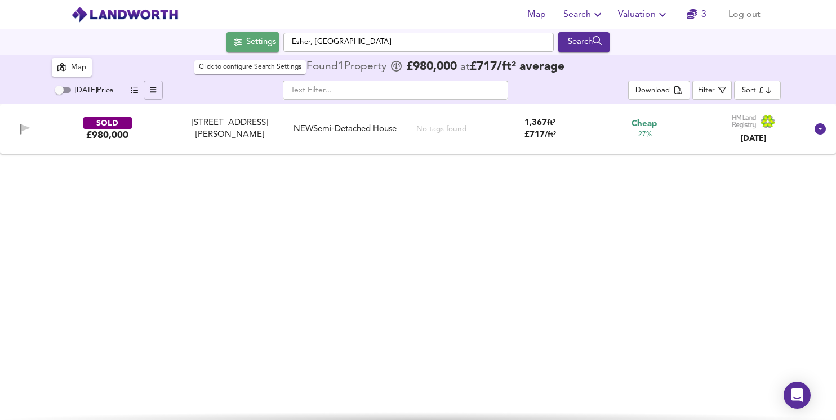
click at [238, 47] on span "Settings" at bounding box center [252, 42] width 47 height 15
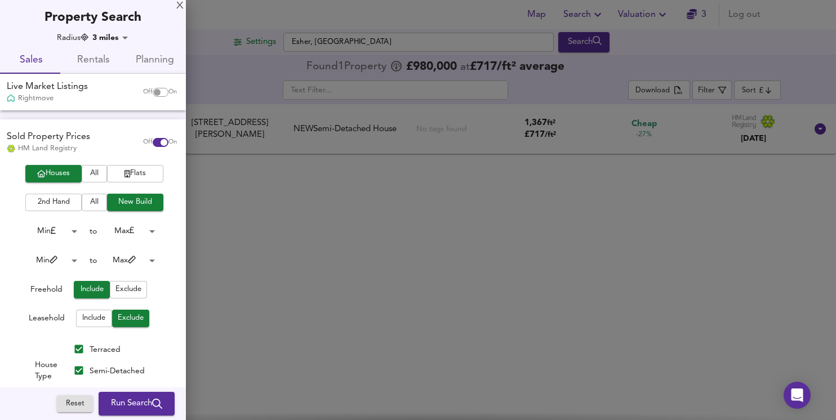
click at [122, 37] on body "Map Search Valuation 3 Log out Settings Esher, [GEOGRAPHIC_DATA] Search 1 Resul…" at bounding box center [418, 210] width 836 height 420
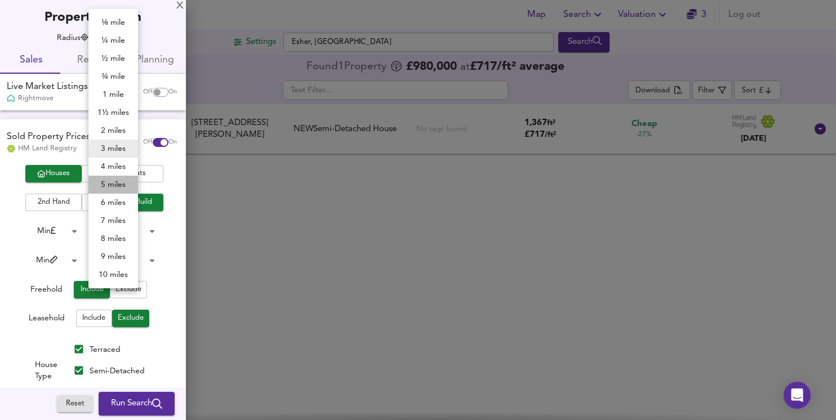
click at [111, 182] on li "5 miles" at bounding box center [113, 185] width 50 height 18
type input "8045"
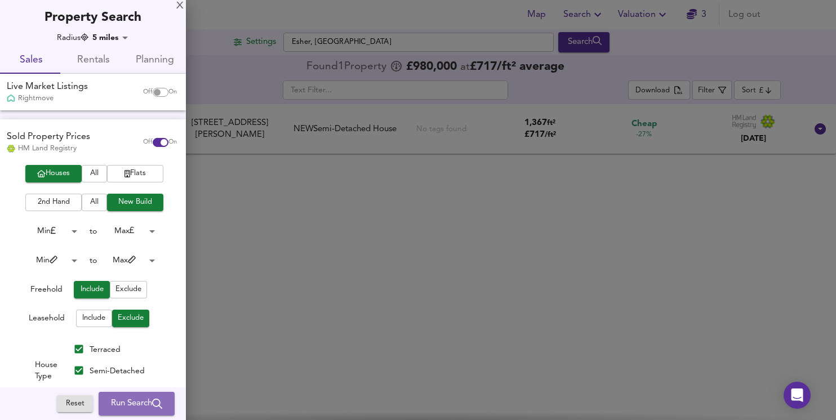
click at [121, 408] on span "Run Search" at bounding box center [136, 404] width 51 height 15
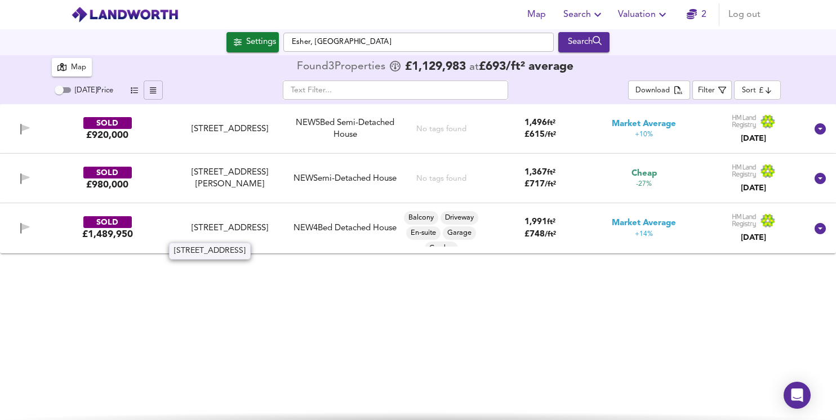
click at [230, 228] on div "[STREET_ADDRESS]" at bounding box center [229, 228] width 115 height 12
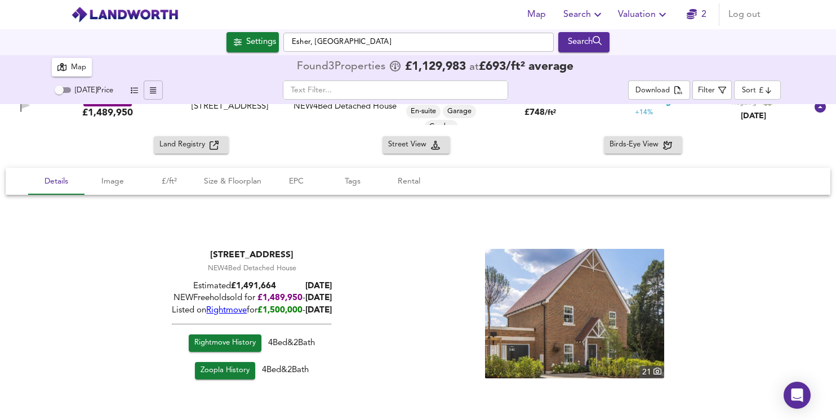
scroll to position [132, 0]
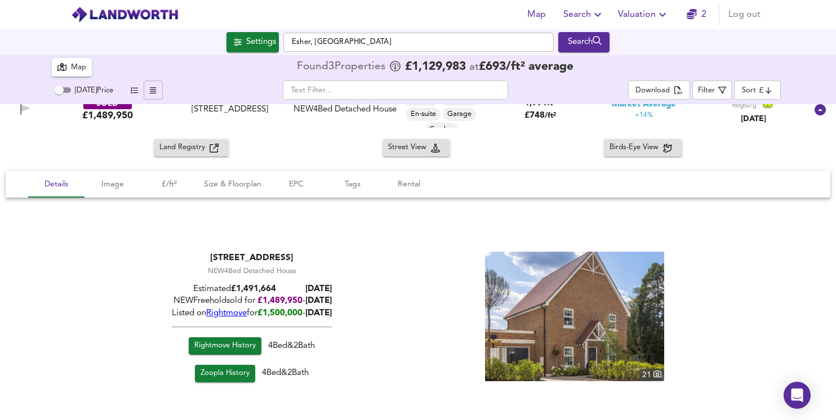
click at [556, 322] on img at bounding box center [574, 317] width 179 height 130
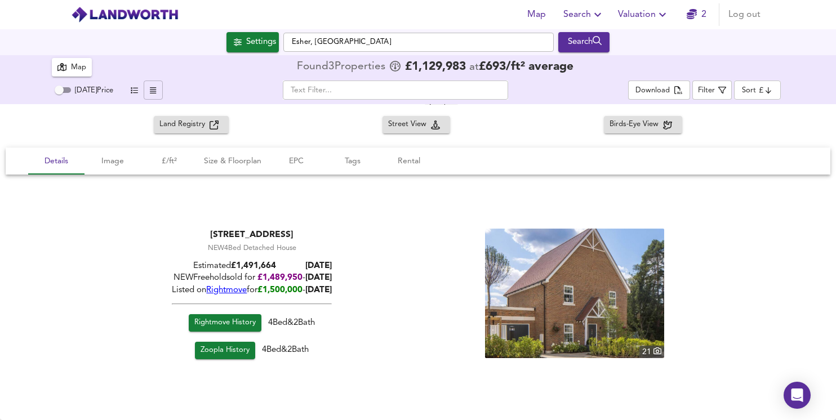
scroll to position [0, 0]
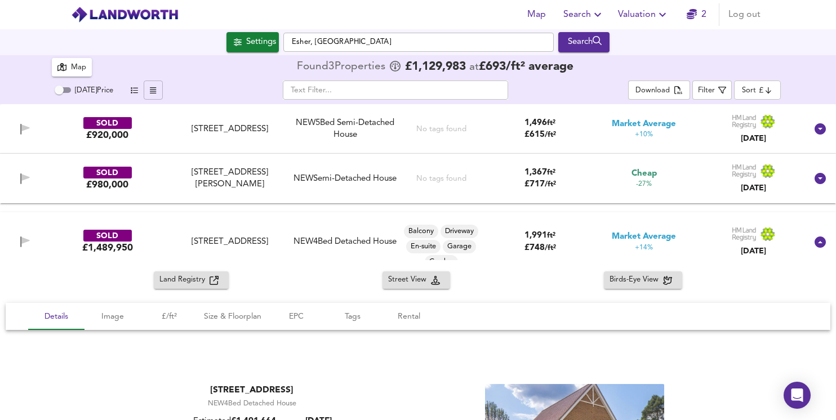
click at [331, 173] on div "NEW Semi-Detached House" at bounding box center [344, 179] width 103 height 12
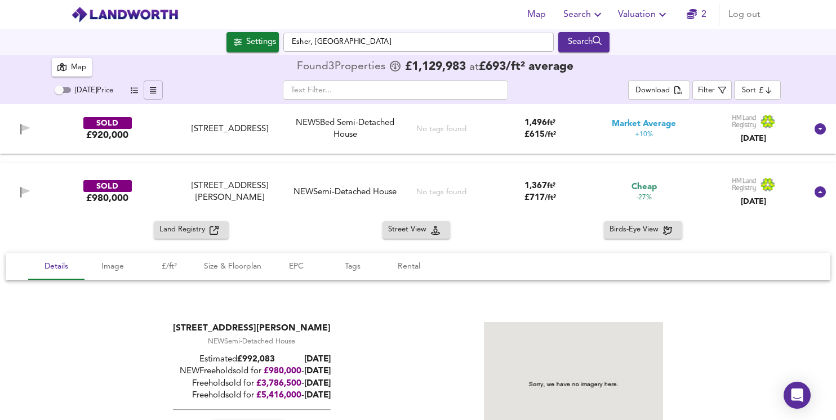
click at [113, 194] on div "£980,000" at bounding box center [107, 198] width 42 height 12
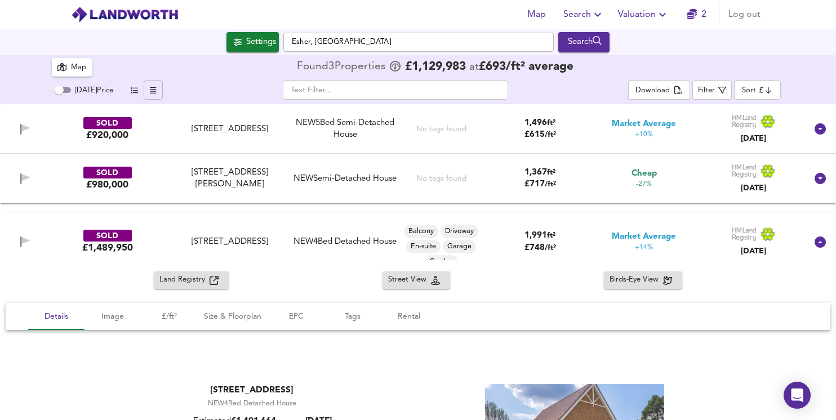
click at [348, 175] on div "NEW Semi-Detached House" at bounding box center [344, 179] width 103 height 12
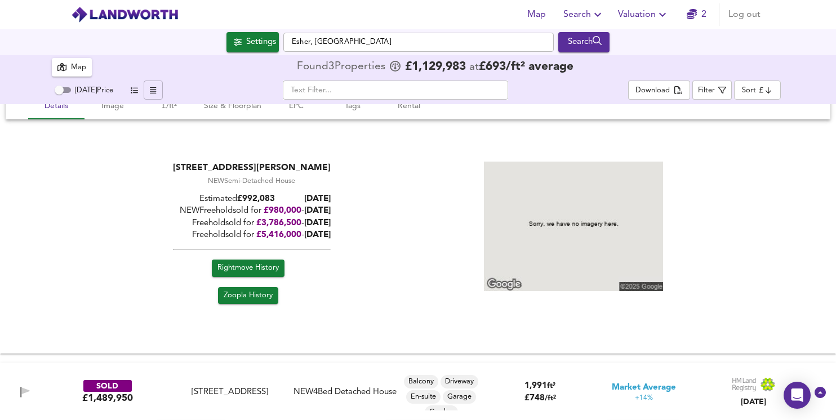
scroll to position [164, 0]
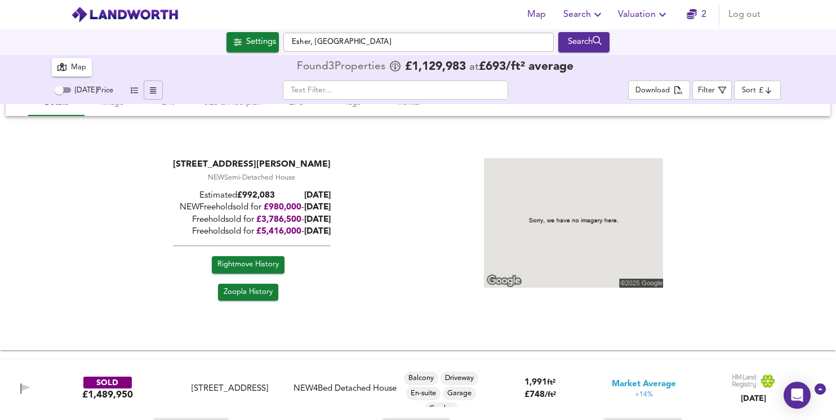
click at [323, 226] on div "Freehold sold for £ 5,416,000 - [DATE]" at bounding box center [252, 232] width 158 height 12
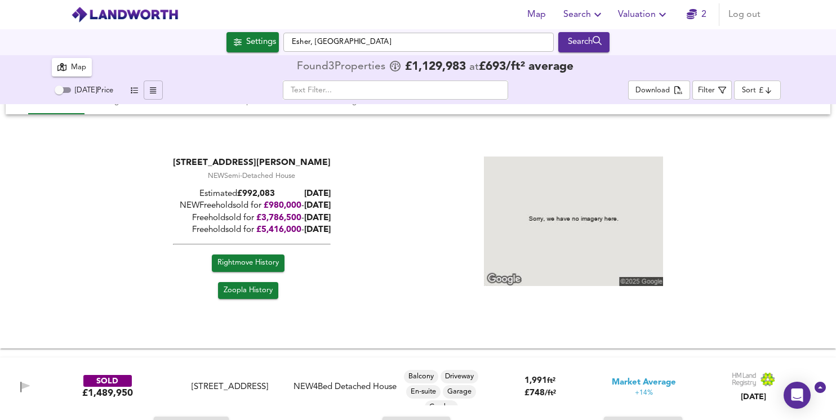
scroll to position [169, 0]
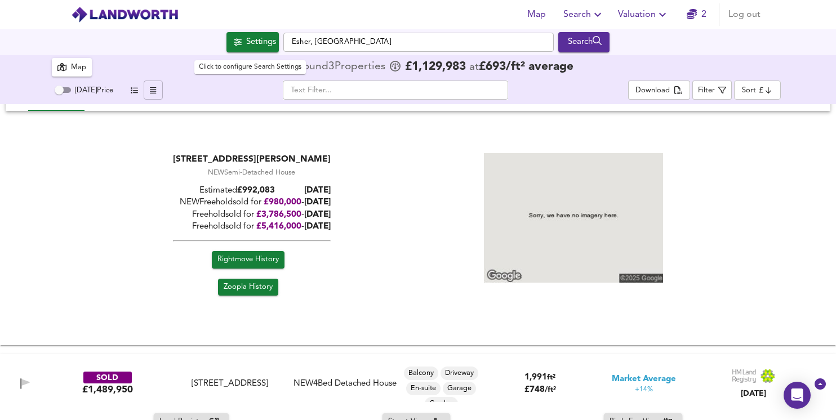
click at [246, 44] on div "Settings" at bounding box center [261, 42] width 30 height 15
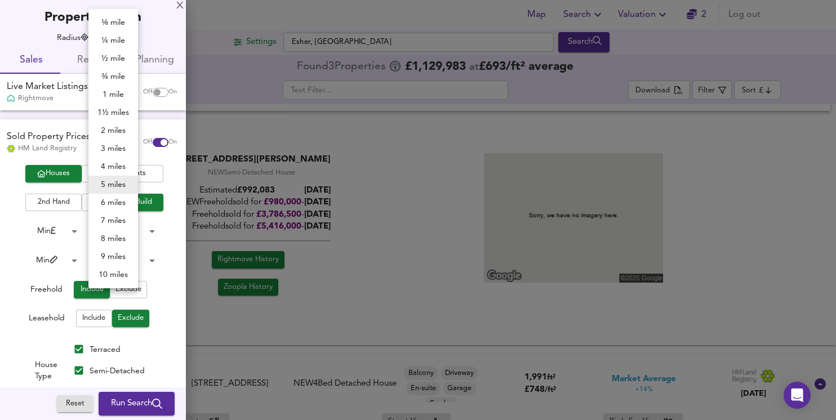
click at [121, 37] on body "Map Search Valuation 2 Log out Settings Esher, [GEOGRAPHIC_DATA] Search 3 Resul…" at bounding box center [418, 210] width 836 height 420
click at [119, 272] on li "10 miles" at bounding box center [113, 275] width 50 height 18
type input "16090"
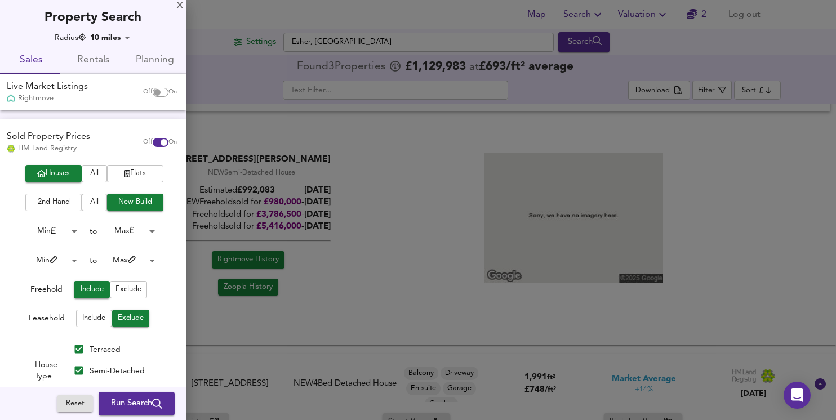
click at [136, 406] on span "Run Search" at bounding box center [136, 404] width 51 height 15
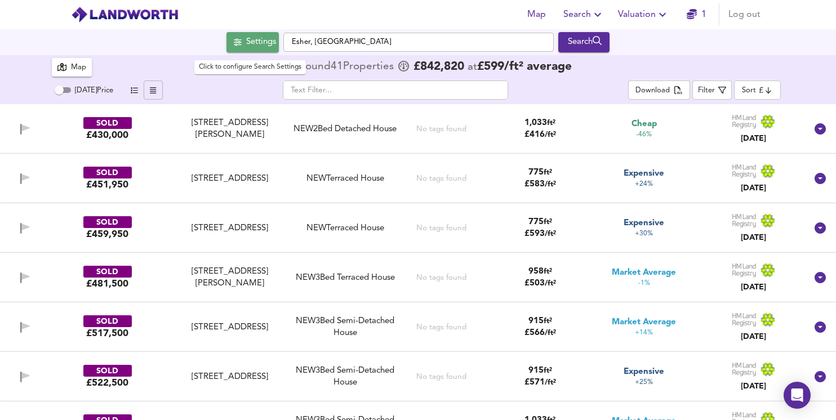
click at [250, 42] on div "Settings" at bounding box center [261, 42] width 30 height 15
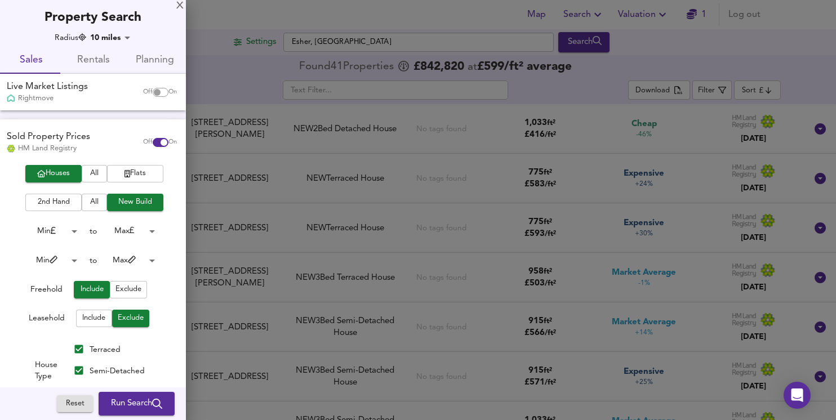
click at [221, 94] on div at bounding box center [418, 210] width 836 height 420
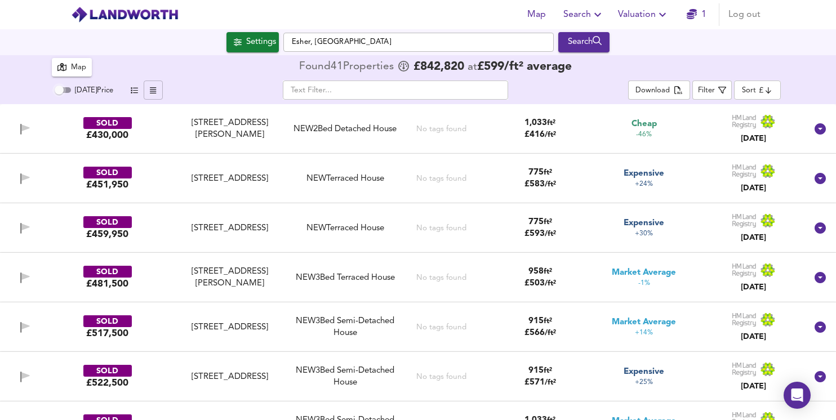
click at [65, 91] on input "[DATE] Price" at bounding box center [59, 90] width 41 height 14
checkbox input "true"
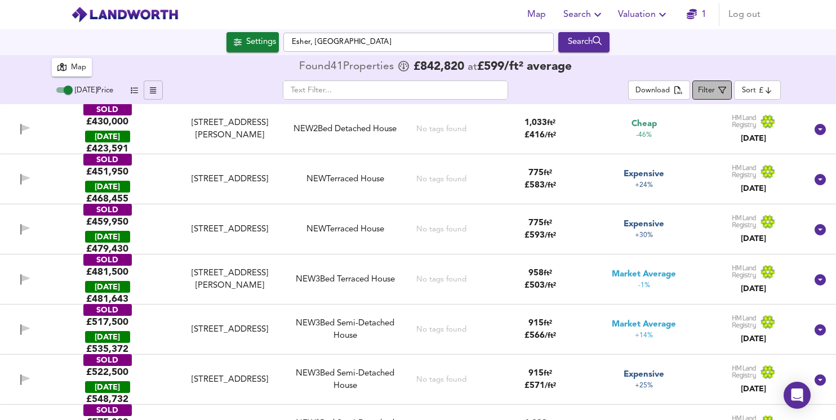
click at [724, 86] on span "Filter" at bounding box center [712, 90] width 28 height 14
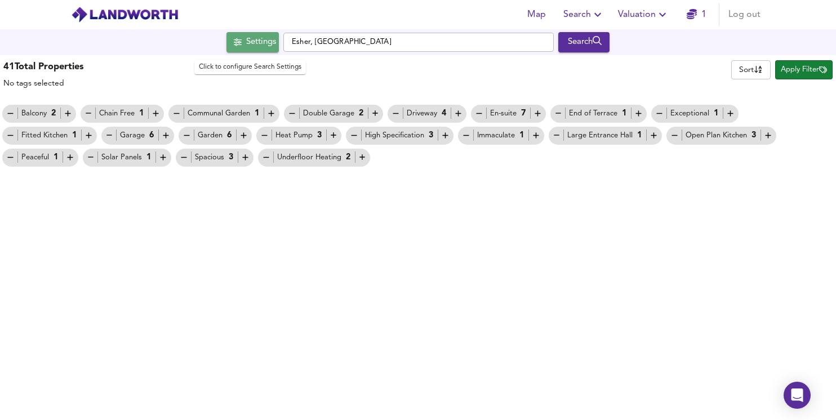
click at [251, 43] on div "Settings" at bounding box center [261, 42] width 30 height 15
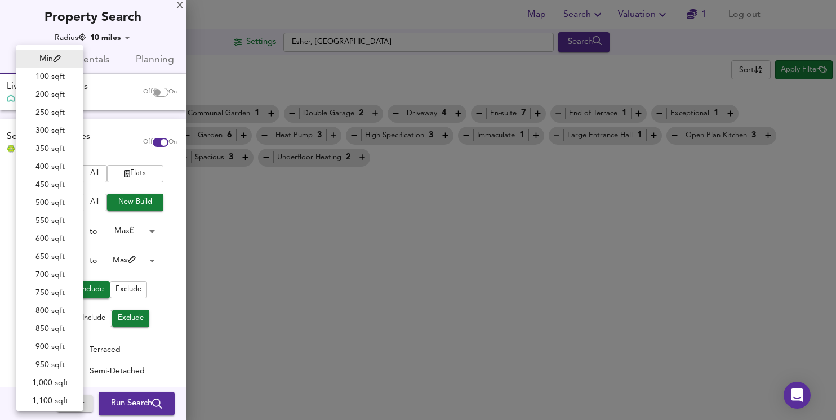
click at [72, 264] on body "Map Search Valuation 1 Log out Settings Esher, [GEOGRAPHIC_DATA] Search 41 Resu…" at bounding box center [418, 210] width 836 height 420
click at [50, 380] on li "1,000 sqft" at bounding box center [49, 383] width 67 height 18
type input "1000"
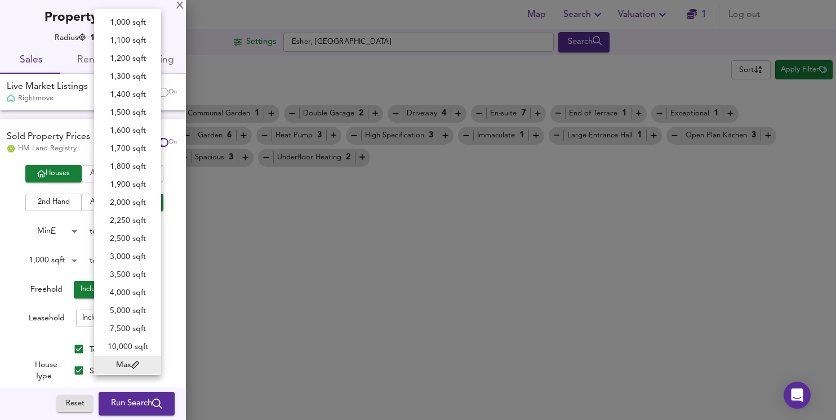
click at [140, 264] on body "Map Search Valuation 1 Log out Settings Esher, [GEOGRAPHIC_DATA] Search 41 Resu…" at bounding box center [418, 210] width 836 height 420
click at [125, 168] on li "1,800 sqft" at bounding box center [127, 167] width 67 height 18
type input "1800"
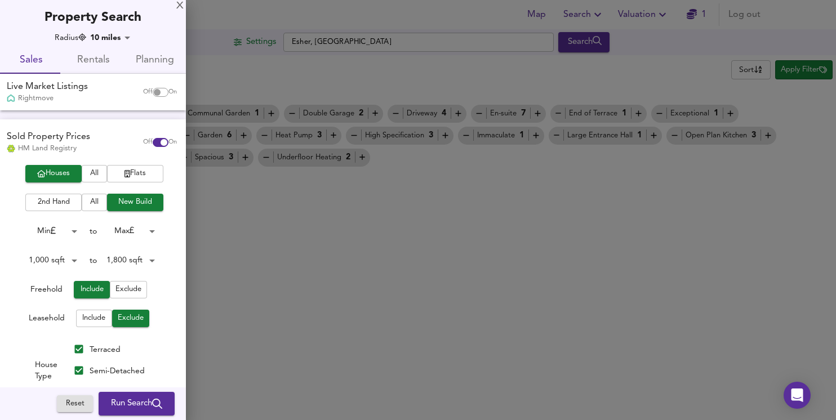
click at [127, 418] on div "Reset Run Search Please enable at least one data source to run a search" at bounding box center [121, 403] width 129 height 33
click at [128, 409] on span "Run Search" at bounding box center [136, 404] width 51 height 15
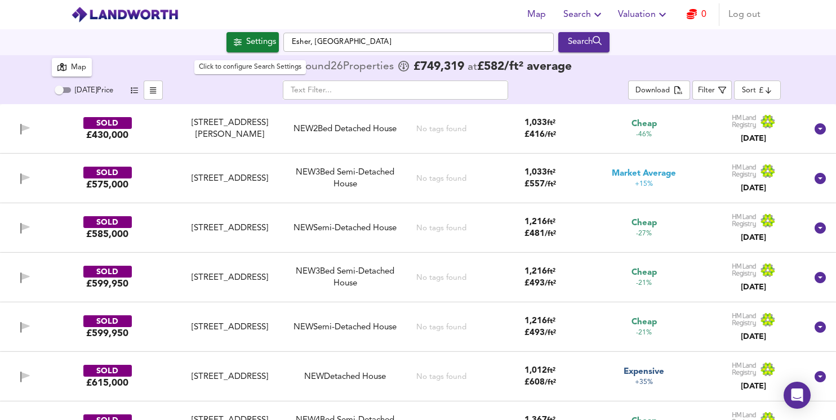
click at [246, 37] on div "Settings" at bounding box center [261, 42] width 30 height 15
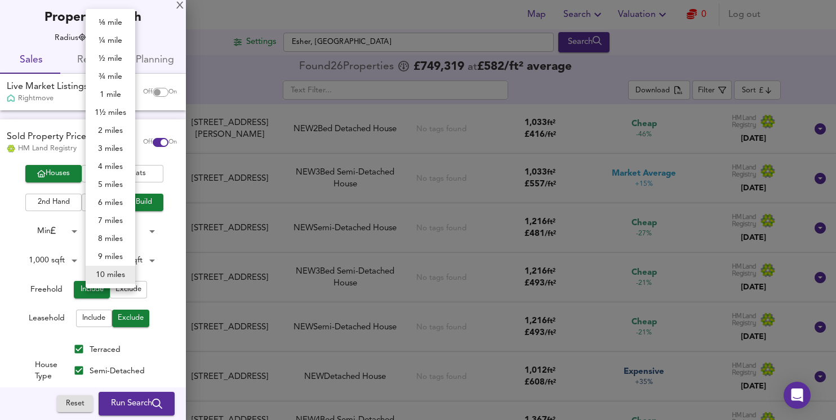
click at [124, 35] on body "Map Search Valuation 0 Log out Settings Esher, [GEOGRAPHIC_DATA] Search 26 Resu…" at bounding box center [418, 210] width 836 height 420
click at [114, 203] on li "6 miles" at bounding box center [111, 203] width 50 height 18
type input "9654"
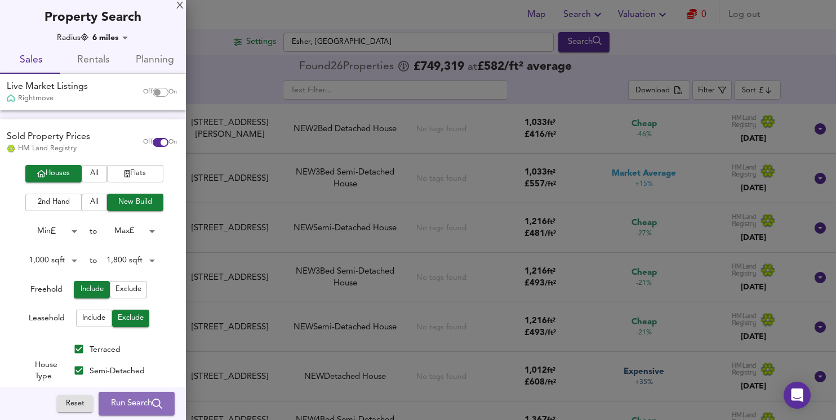
click at [120, 409] on span "Run Search" at bounding box center [136, 404] width 51 height 15
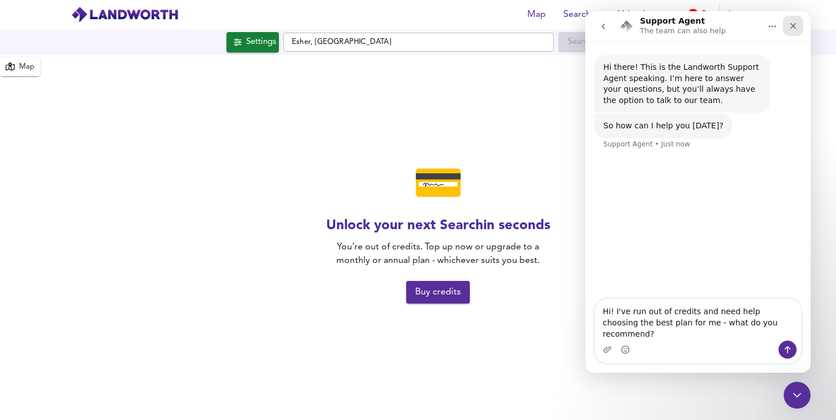
click at [796, 26] on icon "Close" at bounding box center [793, 25] width 9 height 9
